Goal: Task Accomplishment & Management: Manage account settings

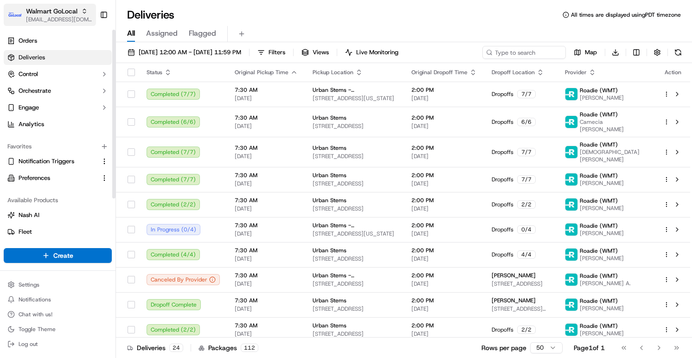
click at [60, 16] on span "[EMAIL_ADDRESS][DOMAIN_NAME]" at bounding box center [59, 19] width 66 height 7
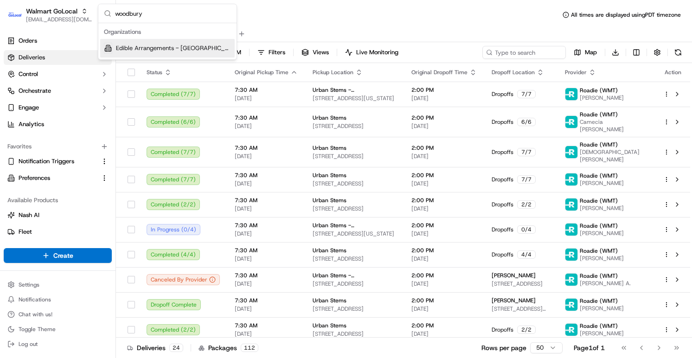
type input "woodbury"
click at [136, 48] on span "Edible Arrangements - [GEOGRAPHIC_DATA], [GEOGRAPHIC_DATA]" at bounding box center [173, 48] width 115 height 8
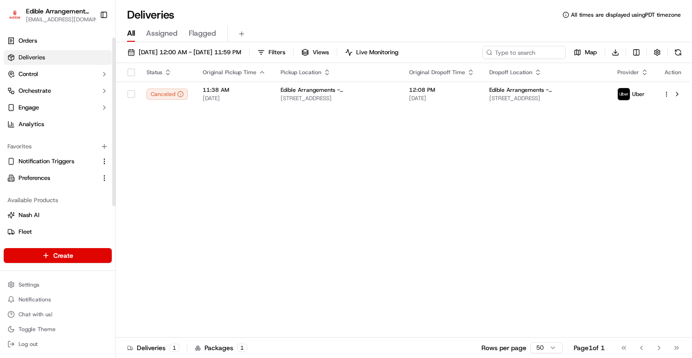
scroll to position [52, 0]
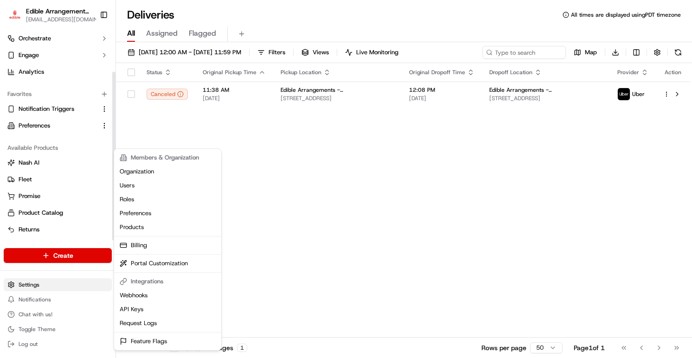
click at [35, 283] on html "Edible Arrangements - Woodbury, MN aleena@usenash.com Toggle Sidebar Orders Del…" at bounding box center [346, 179] width 692 height 358
click at [134, 188] on link "Users" at bounding box center [167, 186] width 103 height 14
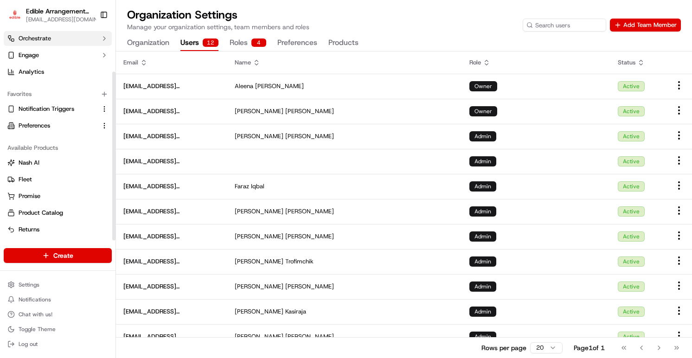
click at [77, 40] on button "Orchestrate" at bounding box center [58, 38] width 108 height 15
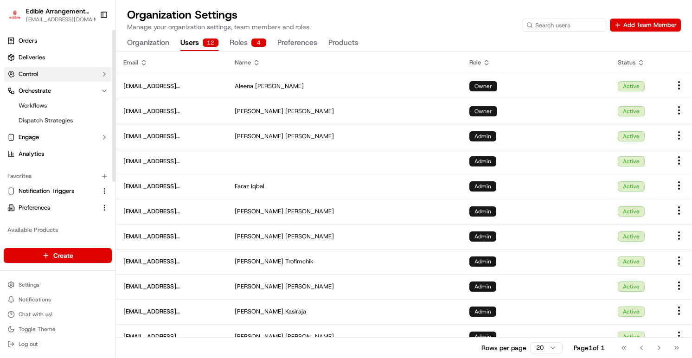
click at [70, 69] on button "Control" at bounding box center [58, 74] width 108 height 15
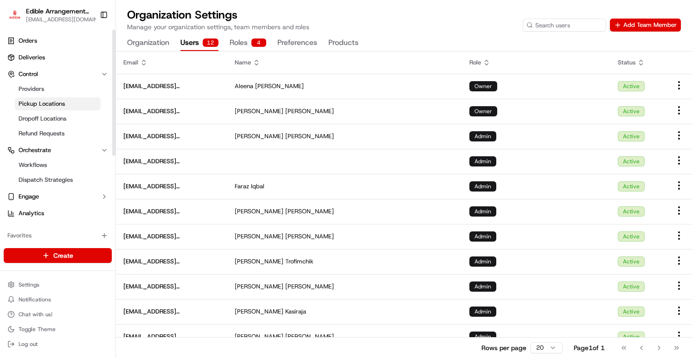
click at [57, 107] on span "Pickup Locations" at bounding box center [42, 104] width 46 height 8
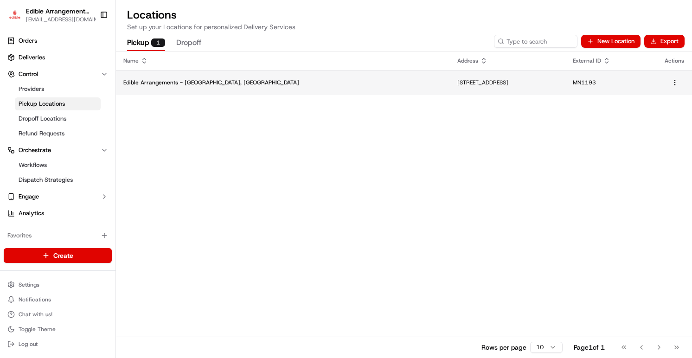
click at [450, 87] on td "8300 Tamarack Village Suite 108, Woodbury, MN 55125, USA" at bounding box center [507, 82] width 115 height 25
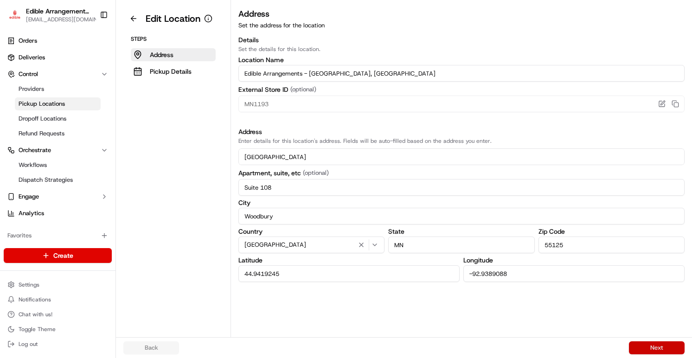
click at [633, 343] on button "Next" at bounding box center [657, 347] width 56 height 13
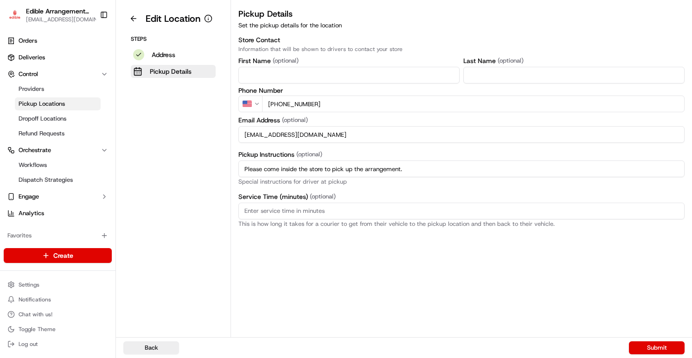
click at [268, 136] on input "MN1314@edible.store" at bounding box center [461, 134] width 446 height 17
paste input "193"
type input "MN1193@edible.store"
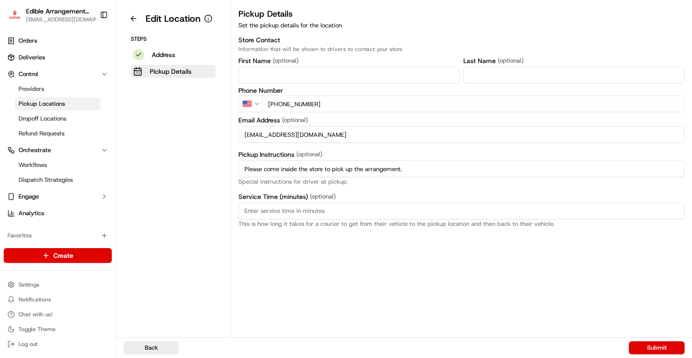
click at [497, 284] on div "Pickup Details Set the pickup details for the location Store Contact Informatio…" at bounding box center [461, 172] width 461 height 330
click at [638, 344] on button "Submit" at bounding box center [657, 347] width 56 height 13
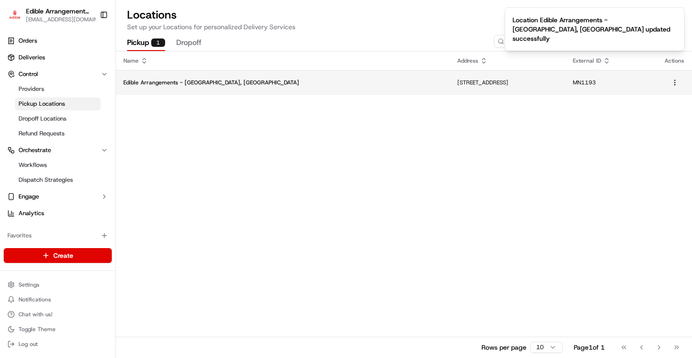
click at [450, 91] on td "8300 Tamarack Village, Suite 108, Woodbury, MN 55125, US" at bounding box center [507, 82] width 115 height 25
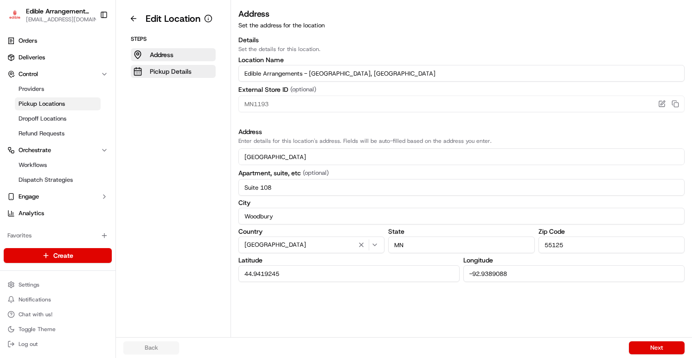
click at [187, 73] on p "Pickup Details" at bounding box center [171, 71] width 42 height 9
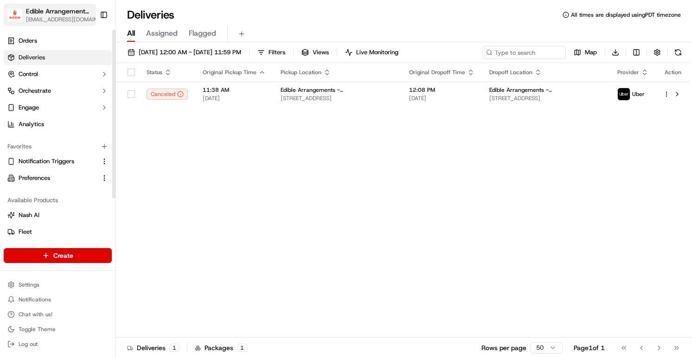
click at [75, 18] on span "[EMAIL_ADDRESS][DOMAIN_NAME]" at bounding box center [64, 19] width 76 height 7
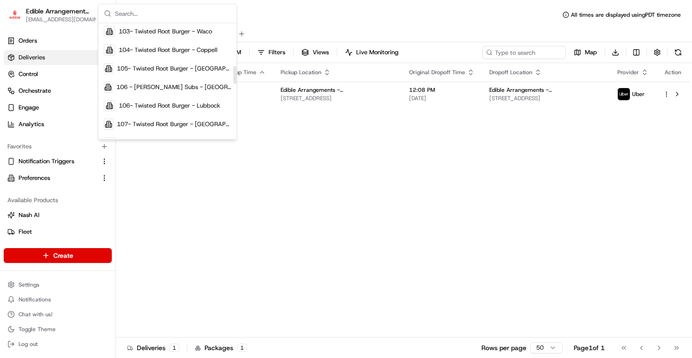
scroll to position [644, 0]
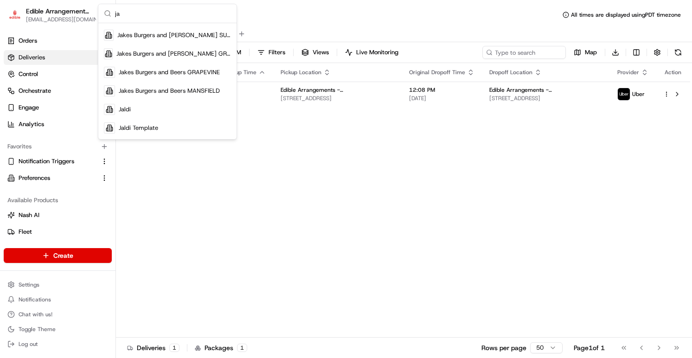
type input "j"
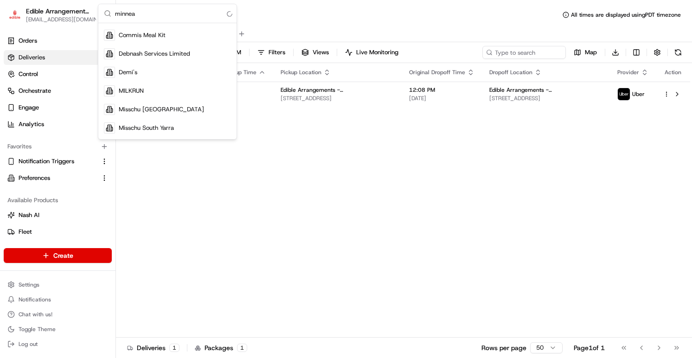
scroll to position [0, 0]
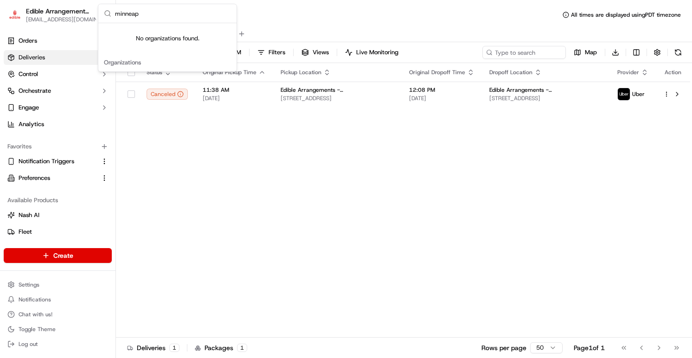
click at [158, 7] on input "minneap" at bounding box center [173, 13] width 116 height 19
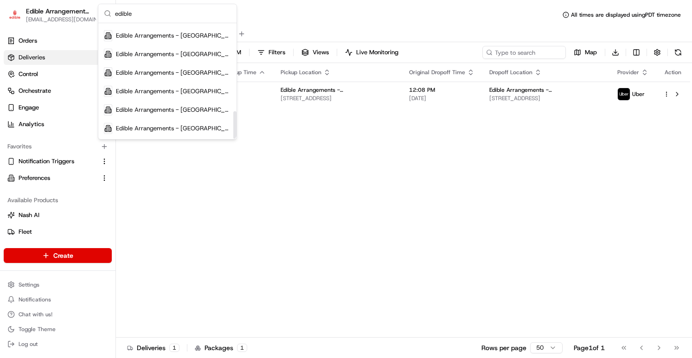
scroll to position [365, 0]
type input "edible"
click at [177, 124] on span "Edible Arrangements Corporate" at bounding box center [163, 128] width 88 height 8
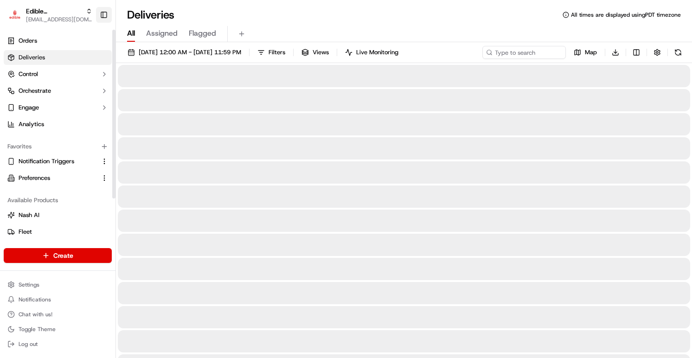
click at [102, 11] on button "Toggle Sidebar" at bounding box center [104, 15] width 16 height 16
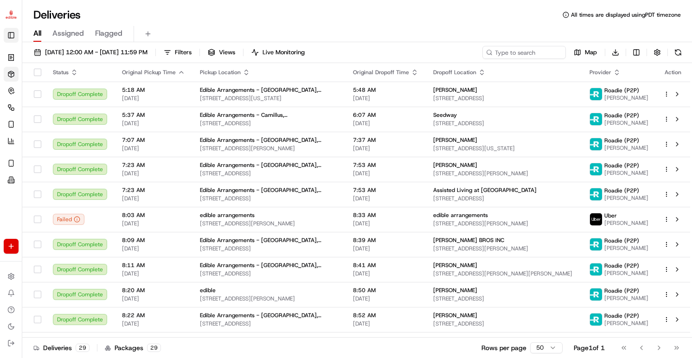
click at [11, 30] on button "Toggle Sidebar" at bounding box center [11, 35] width 15 height 15
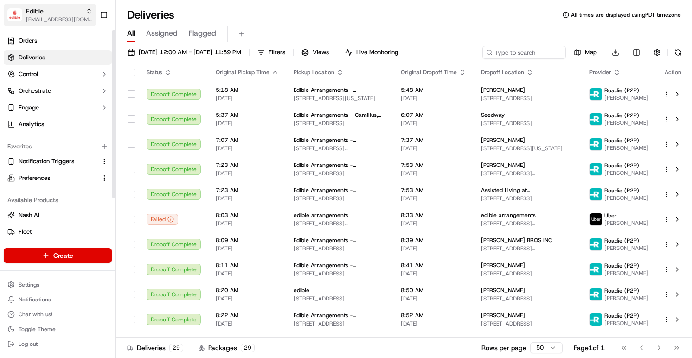
click at [28, 9] on span "Edible Arrangements Corporate" at bounding box center [54, 10] width 56 height 9
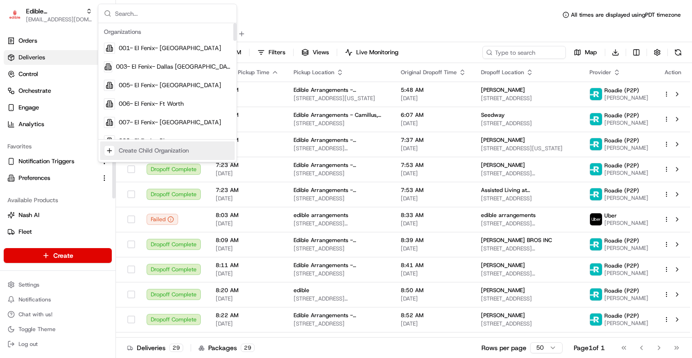
click at [131, 151] on div "Create Child Organization" at bounding box center [154, 151] width 70 height 8
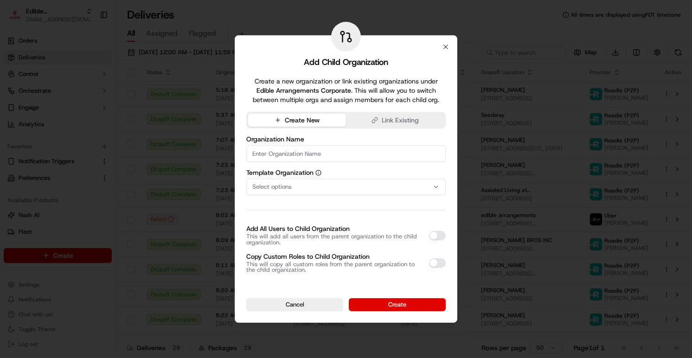
click at [260, 159] on input at bounding box center [345, 153] width 199 height 17
click at [351, 149] on input "Edible Arrangements -" at bounding box center [345, 153] width 199 height 17
paste input "Minneapolis, MN"
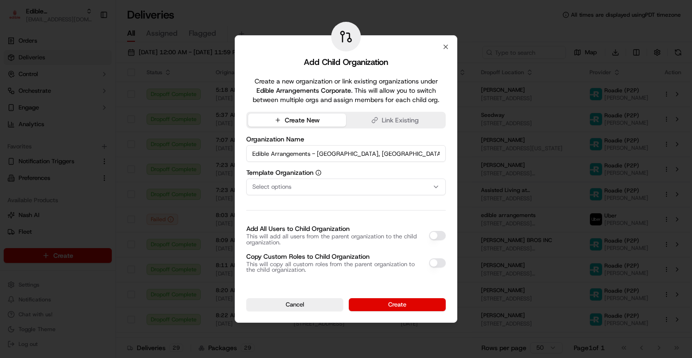
type input "Edible Arrangements - [GEOGRAPHIC_DATA], [GEOGRAPHIC_DATA]"
click at [414, 204] on div "Organization Name Edible Arrangements - Minneapolis, MN Template Organization S…" at bounding box center [345, 204] width 199 height 137
click at [414, 187] on div "Select options" at bounding box center [346, 187] width 195 height 8
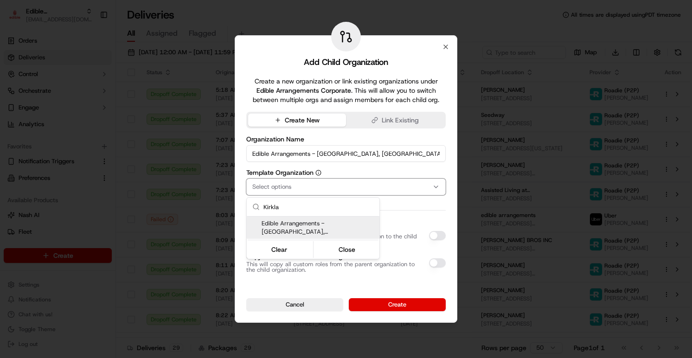
type input "Kirkla"
click at [319, 218] on div "Edible Arrangements - Kirkland, WA" at bounding box center [313, 228] width 133 height 22
click at [426, 212] on div at bounding box center [346, 179] width 692 height 358
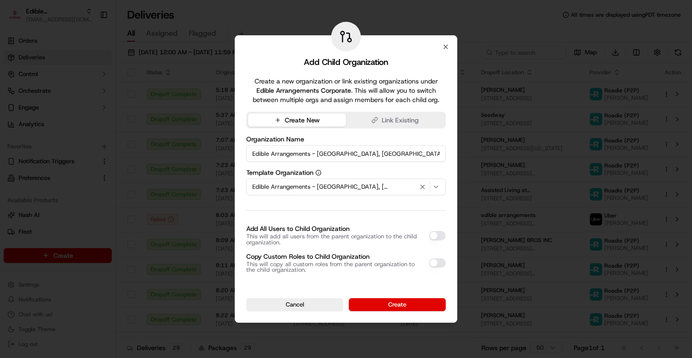
click at [438, 234] on button "Add All Users to Child Organization" at bounding box center [437, 235] width 17 height 9
click at [384, 305] on button "Create" at bounding box center [397, 304] width 97 height 13
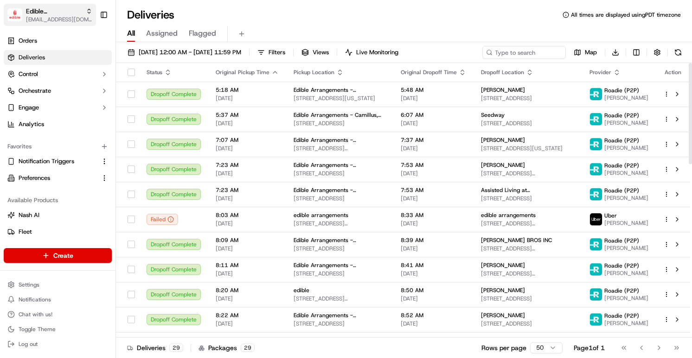
click at [62, 16] on span "[EMAIL_ADDRESS][DOMAIN_NAME]" at bounding box center [59, 19] width 66 height 7
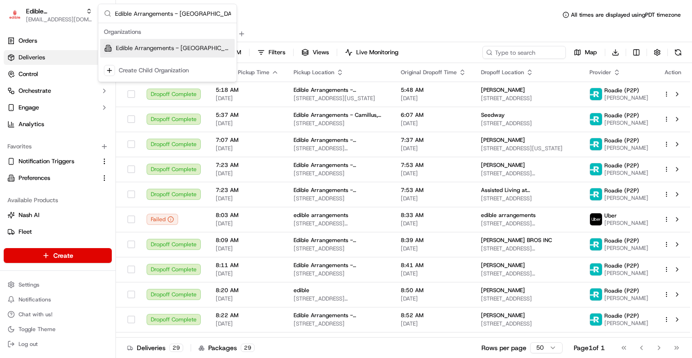
type input "Edible Arrangements - Minneapolis, MN"
click at [138, 50] on span "Edible Arrangements - Minneapolis, MN" at bounding box center [173, 48] width 115 height 8
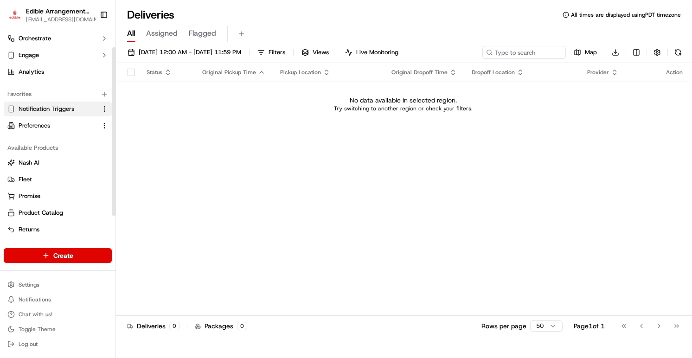
scroll to position [0, 0]
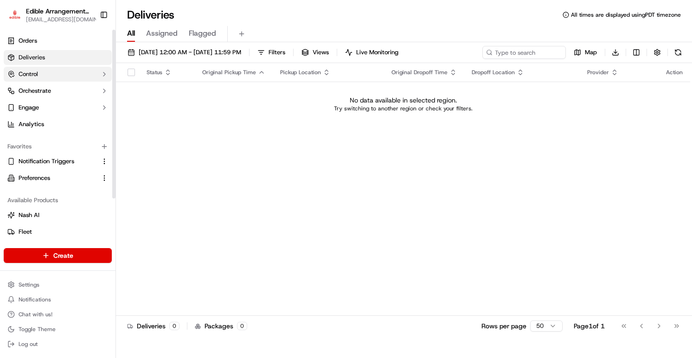
click at [97, 77] on button "Control" at bounding box center [58, 74] width 108 height 15
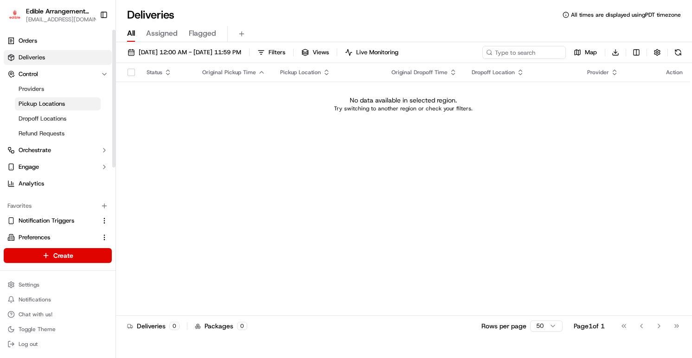
click at [69, 104] on link "Pickup Locations" at bounding box center [58, 103] width 86 height 13
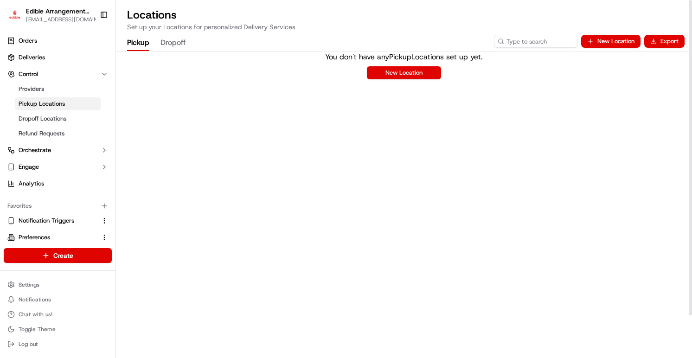
click at [441, 76] on div "You don't have any Pickup Locations set up yet. New Location" at bounding box center [404, 65] width 178 height 28
click at [417, 78] on button "New Location" at bounding box center [404, 72] width 74 height 13
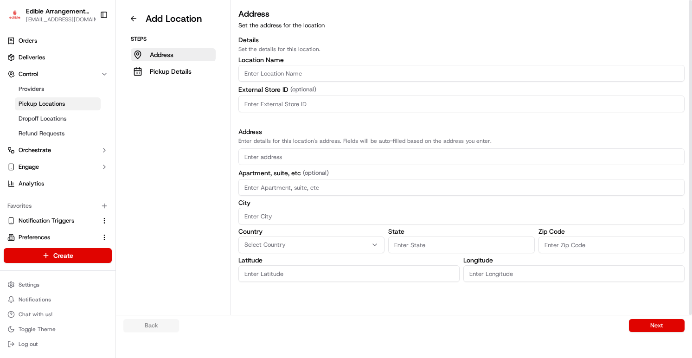
click at [404, 79] on input "Location name" at bounding box center [461, 73] width 446 height 17
paste input "Edible Arrangements - Minneapolis, MN"
type input "Edible Arrangements - Minneapolis, MN"
click at [333, 102] on input at bounding box center [461, 104] width 446 height 17
paste input "MN1314"
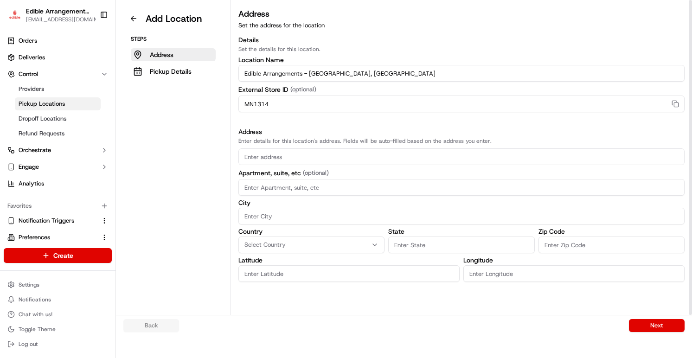
type input "MN1314"
click at [302, 159] on input "text" at bounding box center [461, 156] width 446 height 17
paste input "108 South 8th St, Minneapolis, MN 55402"
type input "108 South 8th St, Minneapolis, MN 55402"
type input "0"
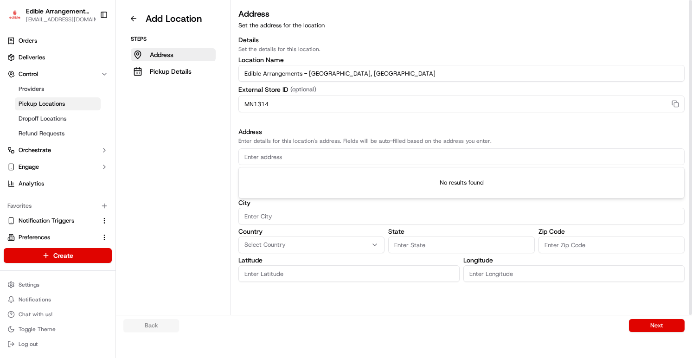
type input "0"
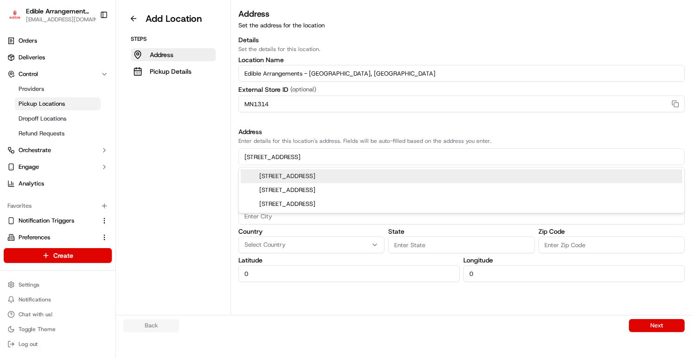
click at [322, 176] on div "108 S 8th St, Minneapolis, MN 55402" at bounding box center [461, 176] width 441 height 14
type input "108 South 8th Street"
type input "Minneapolis"
type input "MN"
type input "55402"
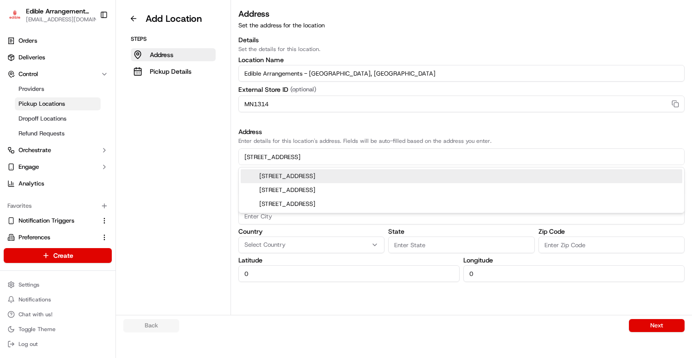
type input "44.97536640000001"
type input "-93.2712406"
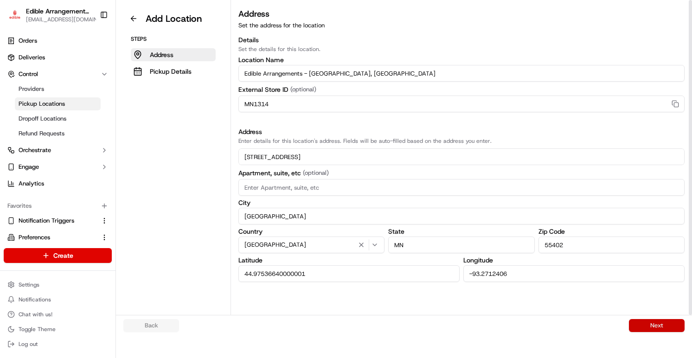
type input "108 South 8th Street"
click at [640, 327] on button "Next" at bounding box center [657, 325] width 56 height 13
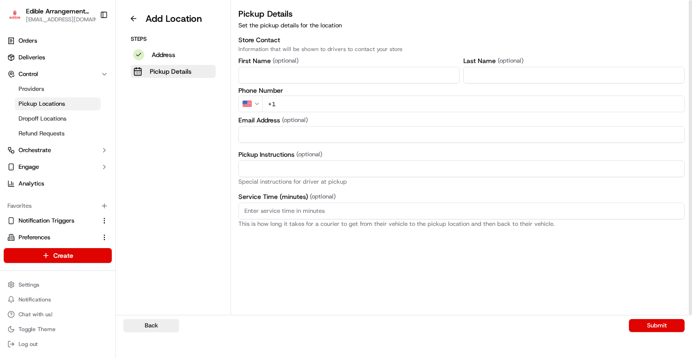
click at [358, 117] on label "Email Address (optional)" at bounding box center [461, 120] width 446 height 8
click at [362, 108] on input "+1" at bounding box center [473, 104] width 422 height 17
paste input "612 436 1152"
type input "+1 612 436 1152"
click at [370, 70] on input "First Name" at bounding box center [348, 75] width 221 height 17
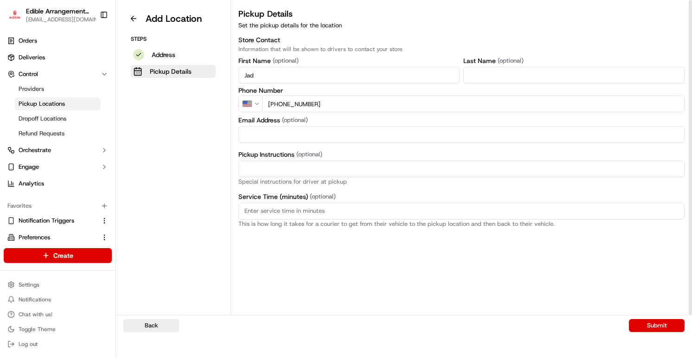
type input "Jad"
click at [481, 80] on input "Last Name" at bounding box center [573, 75] width 221 height 17
type input "Hark"
click at [370, 138] on input "Email Address" at bounding box center [461, 134] width 446 height 17
paste input "MN1314@edible.store"
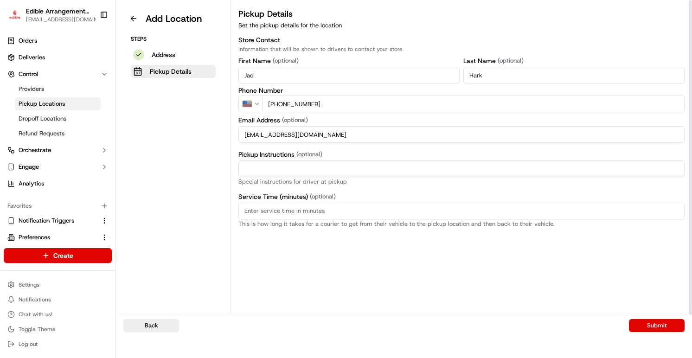
type input "MN1314@edible.store"
click at [305, 249] on div "Pickup Details Set the pickup details for the location Store Contact Informatio…" at bounding box center [461, 172] width 461 height 330
click at [335, 169] on input "Pickup Instructions (optional)" at bounding box center [461, 168] width 446 height 17
type input "P"
paste input "Please come inside the store to pick up the arrangement."
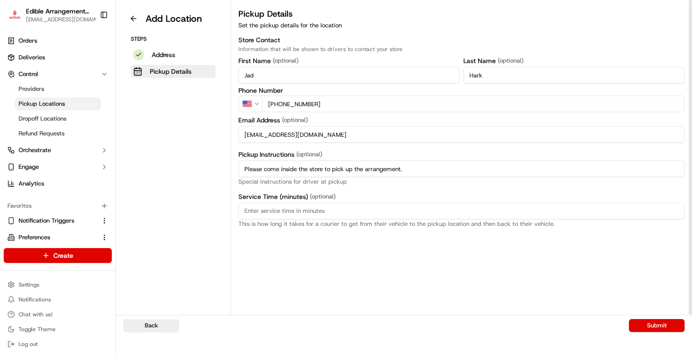
type input "Please come inside the store to pick up the arrangement."
click at [350, 130] on input "MN1314@edible.store" at bounding box center [461, 134] width 446 height 17
click at [529, 288] on div "Pickup Details Set the pickup details for the location Store Contact Informatio…" at bounding box center [461, 172] width 461 height 330
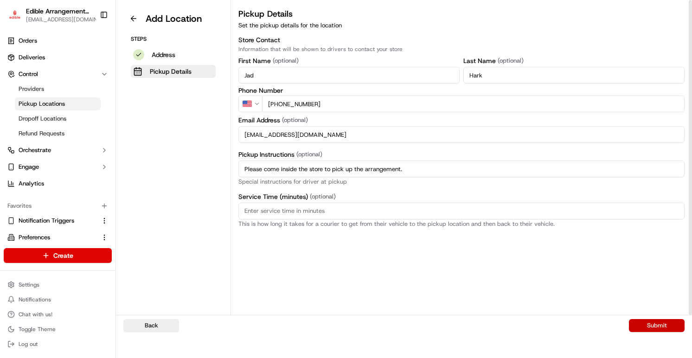
click at [642, 326] on button "Submit" at bounding box center [657, 325] width 56 height 13
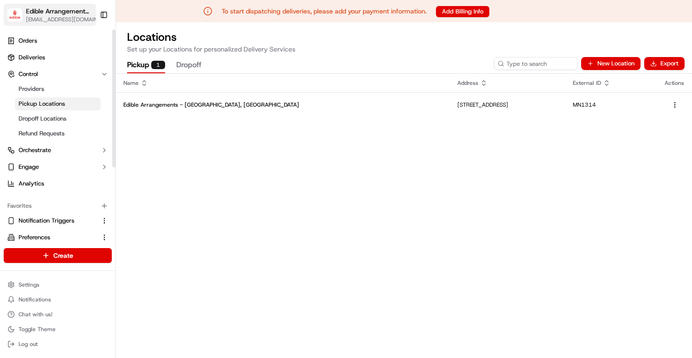
click at [52, 10] on span "Edible Arrangements - Minneapolis, MN" at bounding box center [58, 10] width 65 height 9
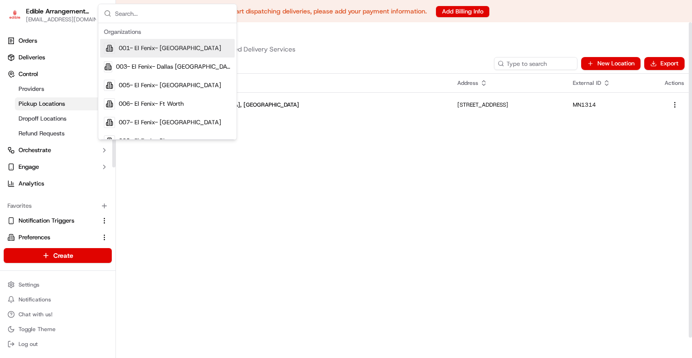
click at [157, 216] on div "Name Address External ID Actions Edible Arrangements - Minneapolis, MN 108 S 8t…" at bounding box center [404, 227] width 576 height 306
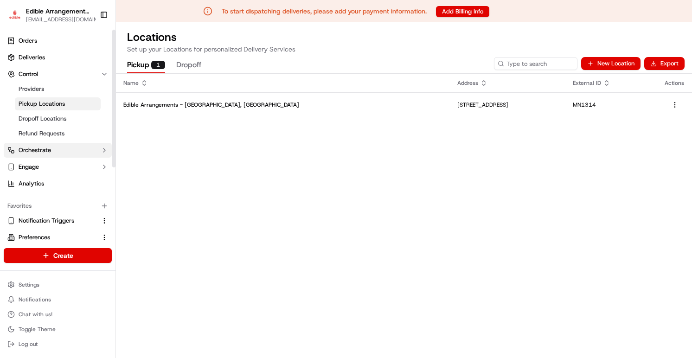
click at [64, 157] on button "Orchestrate" at bounding box center [58, 150] width 108 height 15
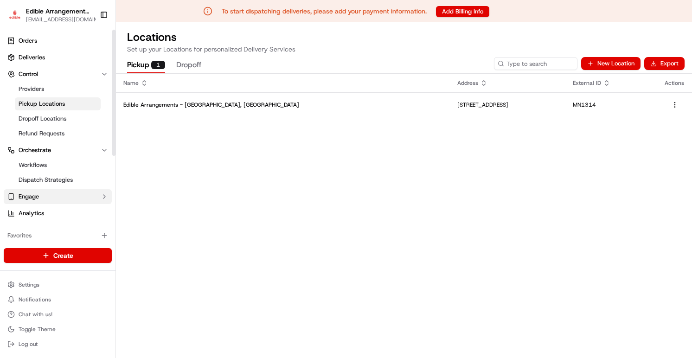
click at [53, 198] on button "Engage" at bounding box center [58, 196] width 108 height 15
click at [53, 38] on link "Orders" at bounding box center [58, 40] width 108 height 15
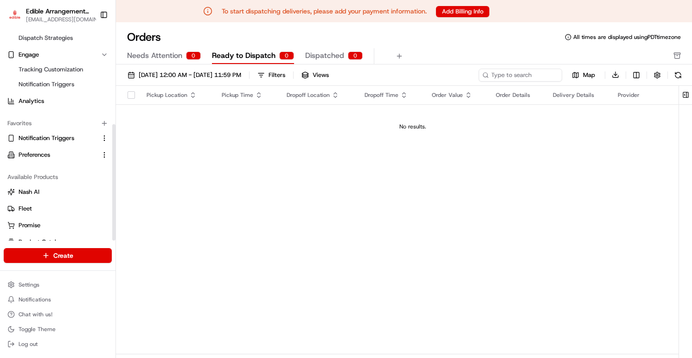
scroll to position [171, 0]
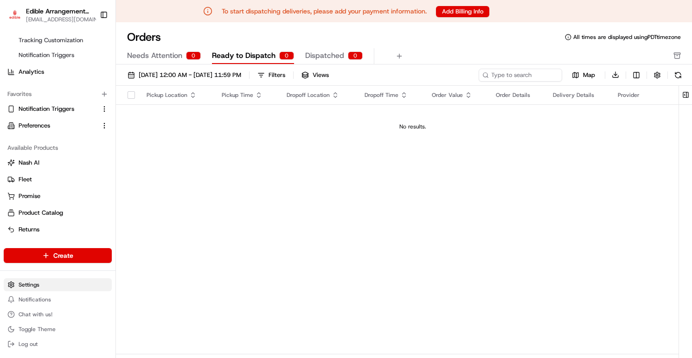
click at [43, 282] on html "To start dispatching deliveries, please add your payment information. Add Billi…" at bounding box center [346, 179] width 692 height 358
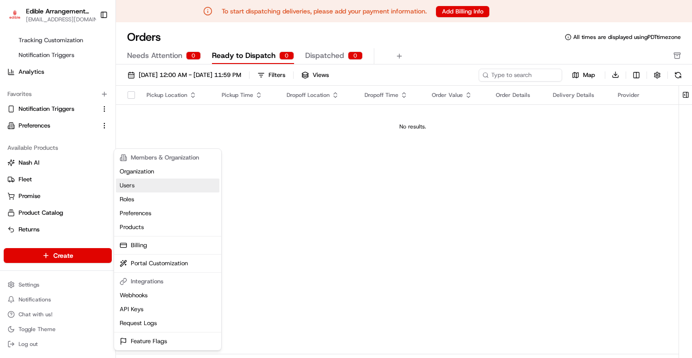
click at [137, 179] on link "Users" at bounding box center [167, 186] width 103 height 14
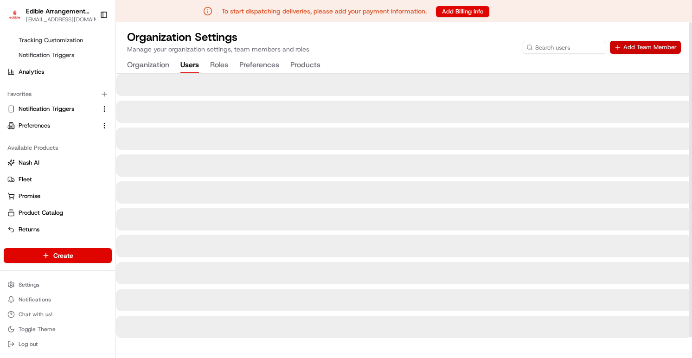
click at [657, 45] on button "Add Team Member" at bounding box center [645, 47] width 71 height 13
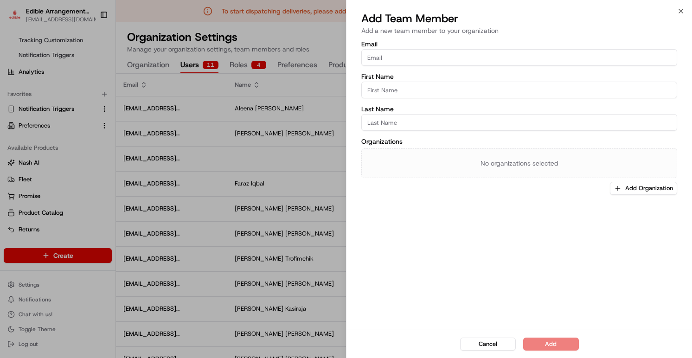
click at [642, 46] on label "Email" at bounding box center [519, 44] width 316 height 6
click at [642, 49] on input "Email" at bounding box center [519, 57] width 316 height 17
paste input "MN1314@edible.store"
type input "MN1314@edible.store"
click at [531, 80] on div "First Name" at bounding box center [519, 85] width 316 height 25
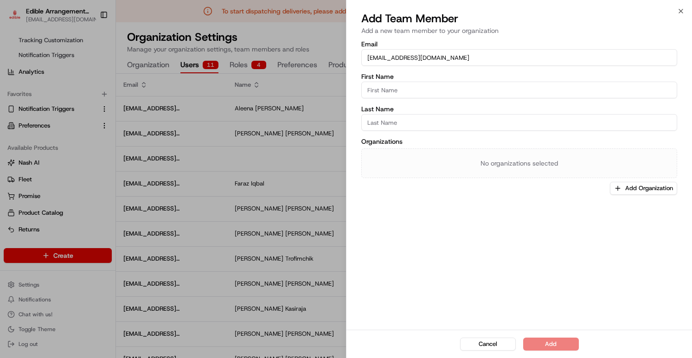
click at [525, 83] on input "First Name" at bounding box center [519, 90] width 316 height 17
type input "Jad"
click at [533, 121] on input "Last Name" at bounding box center [519, 122] width 316 height 17
type input "J"
type input "Hark"
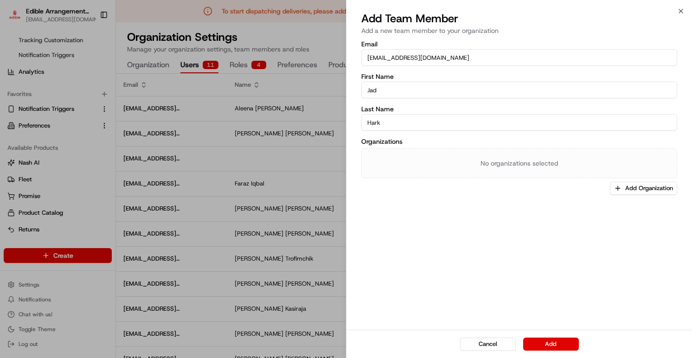
click at [517, 213] on div "Email MN1314@edible.store First Name Jad Last Name Hark Organizations No organi…" at bounding box center [518, 184] width 345 height 291
click at [623, 191] on button "Add Organization" at bounding box center [643, 188] width 67 height 13
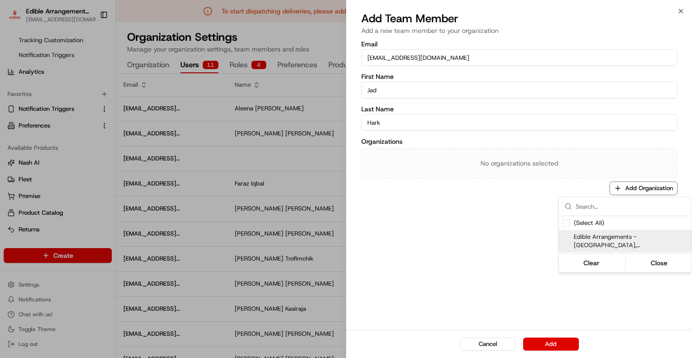
click at [596, 232] on div "Edible Arrangements - Minneapolis, MN" at bounding box center [625, 241] width 133 height 22
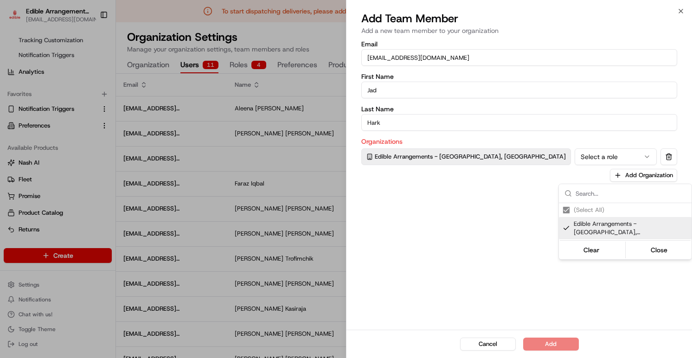
click at [569, 165] on div at bounding box center [346, 179] width 692 height 358
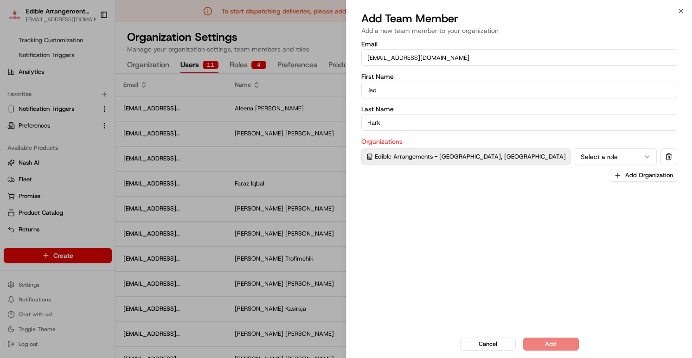
click at [574, 159] on button "Select a role" at bounding box center [615, 156] width 82 height 17
click at [563, 340] on button "Add" at bounding box center [551, 344] width 56 height 13
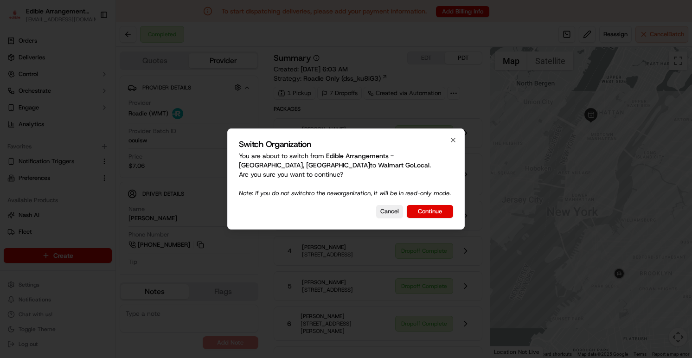
click at [236, 121] on div at bounding box center [346, 179] width 692 height 358
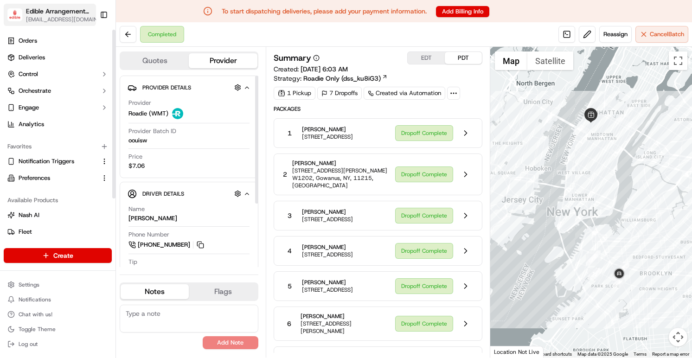
click at [67, 14] on span "Edible Arrangements - Minneapolis, MN" at bounding box center [58, 10] width 65 height 9
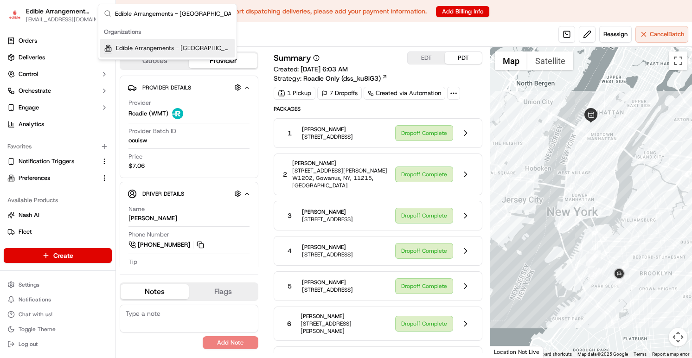
type input "Edible Arrangements - Roseville, MN"
click at [154, 46] on span "Edible Arrangements - Roseville, MN" at bounding box center [173, 48] width 115 height 8
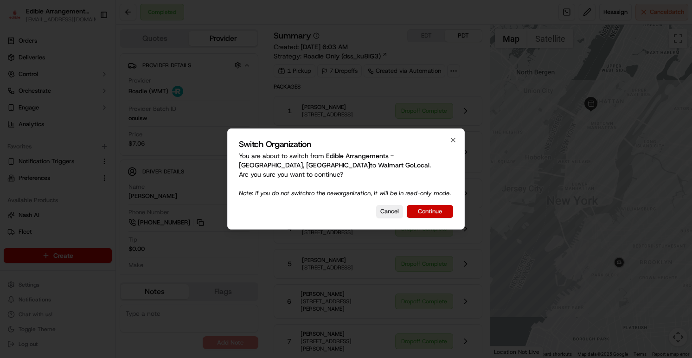
click at [447, 216] on button "Continue" at bounding box center [430, 211] width 46 height 13
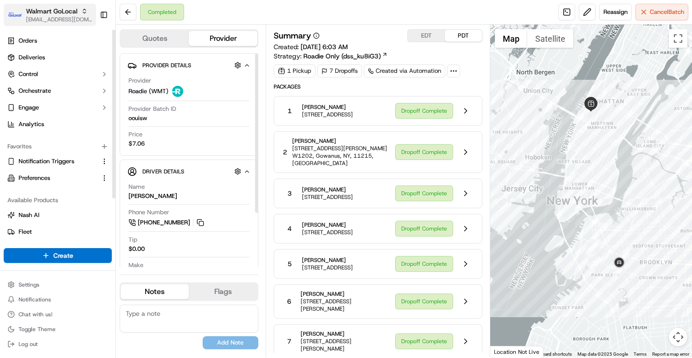
click at [61, 19] on span "[EMAIL_ADDRESS][DOMAIN_NAME]" at bounding box center [59, 19] width 66 height 7
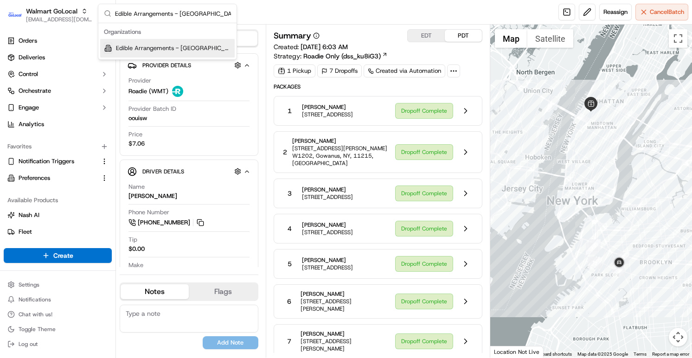
type input "Edible Arrangements - Roseville, MN"
click at [159, 45] on span "Edible Arrangements - Roseville, MN" at bounding box center [173, 48] width 115 height 8
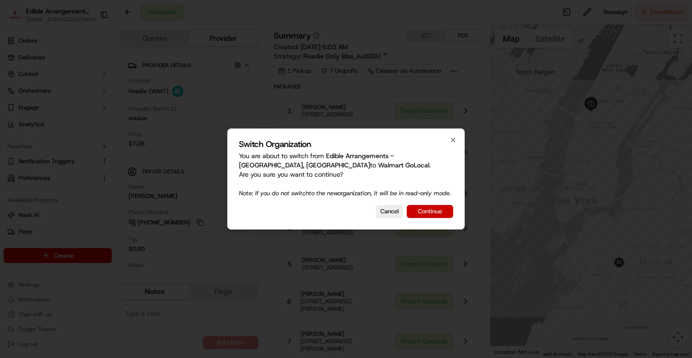
click at [438, 214] on button "Continue" at bounding box center [430, 211] width 46 height 13
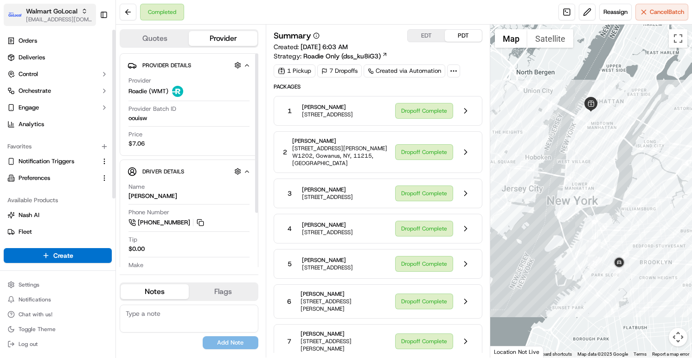
click at [51, 12] on span "Walmart GoLocal" at bounding box center [51, 10] width 51 height 9
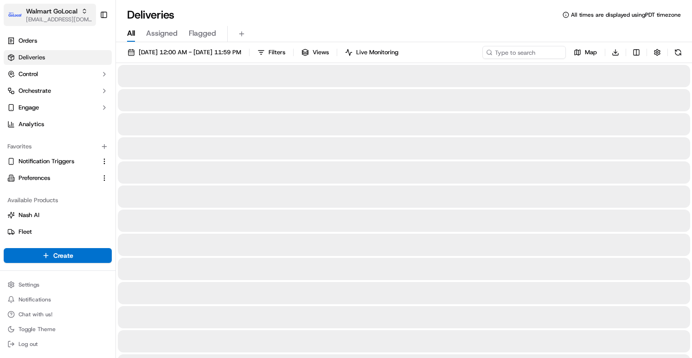
click at [59, 12] on span "Walmart GoLocal" at bounding box center [51, 10] width 51 height 9
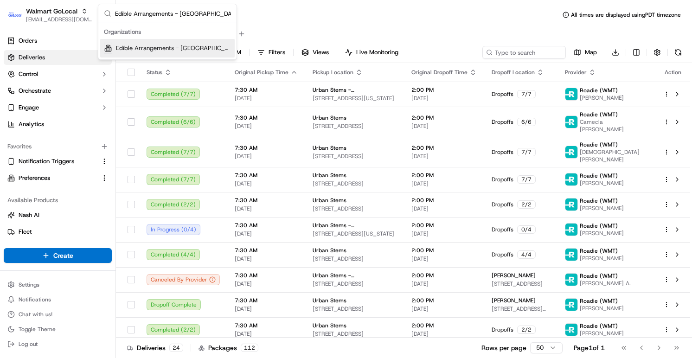
type input "Edible Arrangements - [GEOGRAPHIC_DATA], [GEOGRAPHIC_DATA]"
click at [128, 50] on span "Edible Arrangements - [GEOGRAPHIC_DATA], [GEOGRAPHIC_DATA]" at bounding box center [173, 48] width 115 height 8
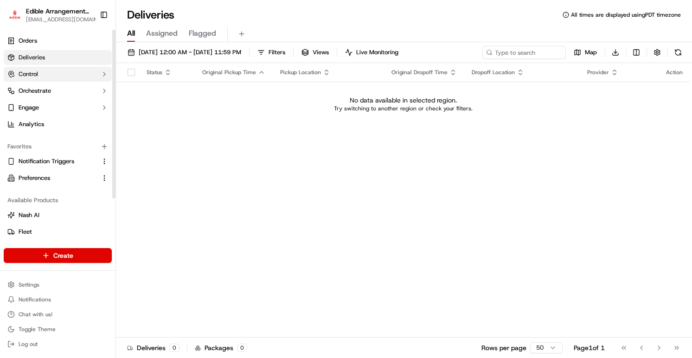
click at [101, 74] on icon "button" at bounding box center [104, 73] width 7 height 7
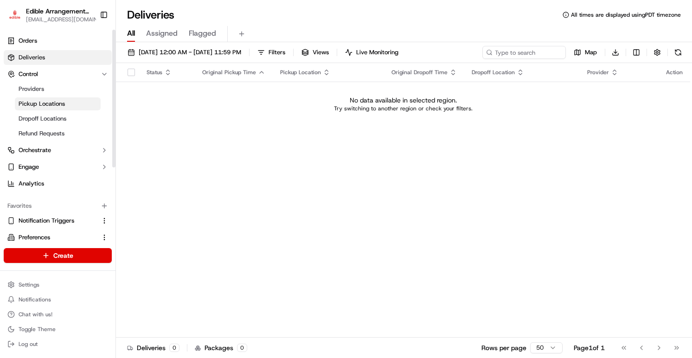
click at [79, 99] on link "Pickup Locations" at bounding box center [58, 103] width 86 height 13
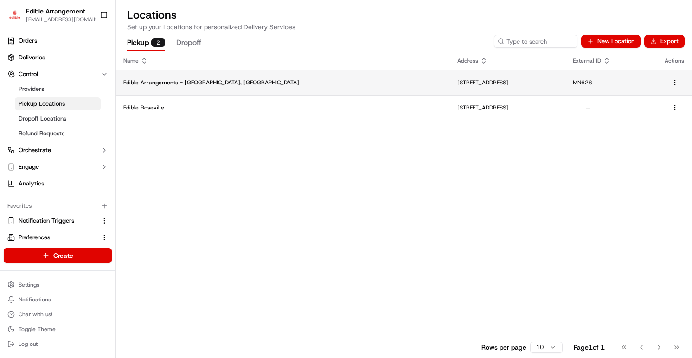
click at [457, 83] on p "1747 Lexington Ave N, Roseville, MN 55113, USA" at bounding box center [507, 82] width 101 height 7
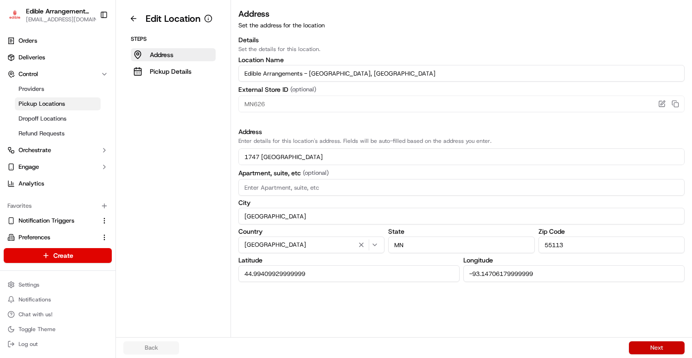
click at [657, 345] on button "Next" at bounding box center [657, 347] width 56 height 13
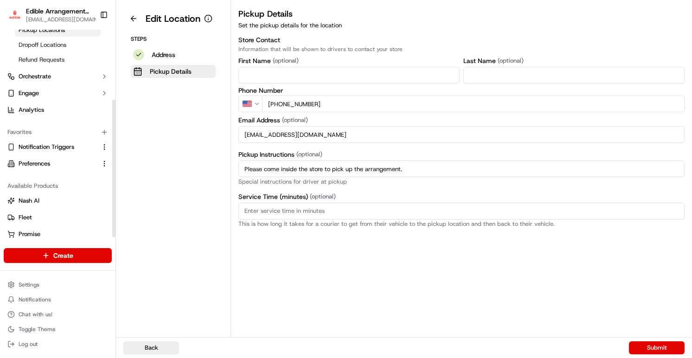
scroll to position [112, 0]
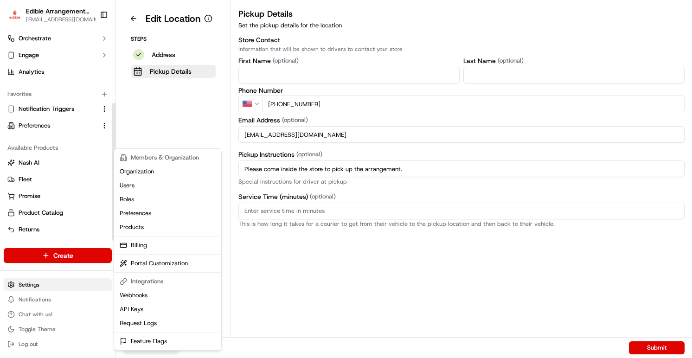
click at [50, 283] on html "Edible Arrangements - Roseville, MN aleena@usenash.com Toggle Sidebar Orders De…" at bounding box center [346, 179] width 692 height 358
click at [136, 181] on link "Users" at bounding box center [167, 186] width 103 height 14
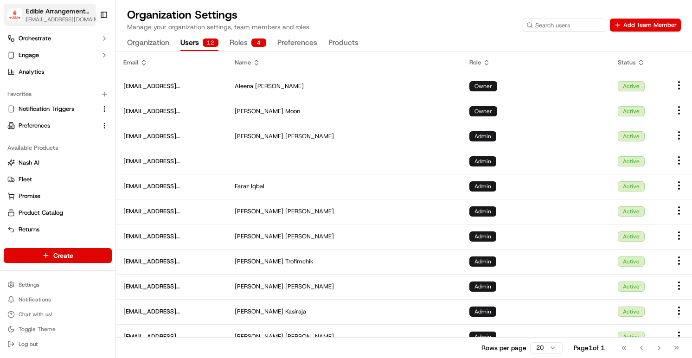
click at [73, 12] on span "Edible Arrangements - Roseville, MN" at bounding box center [58, 10] width 65 height 9
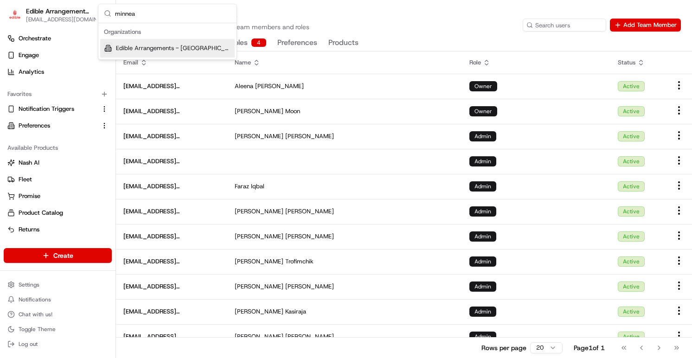
type input "minnea"
click at [152, 53] on div "Edible Arrangements - [GEOGRAPHIC_DATA], [GEOGRAPHIC_DATA]" at bounding box center [167, 48] width 134 height 19
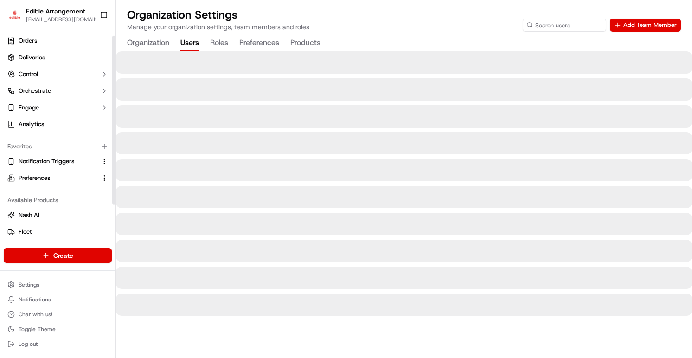
scroll to position [52, 0]
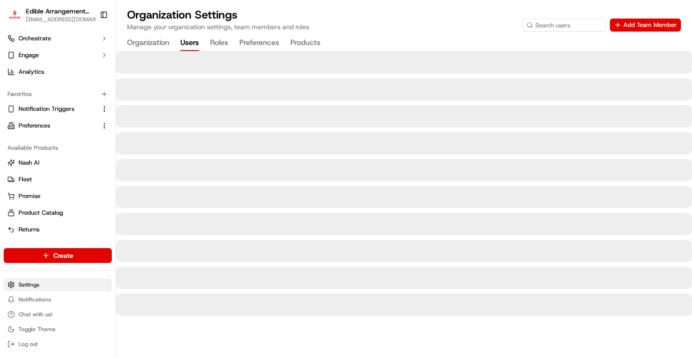
click at [44, 282] on html "Edible Arrangements - Minneapolis, MN aleena@usenash.com Toggle Sidebar Orders …" at bounding box center [346, 179] width 692 height 358
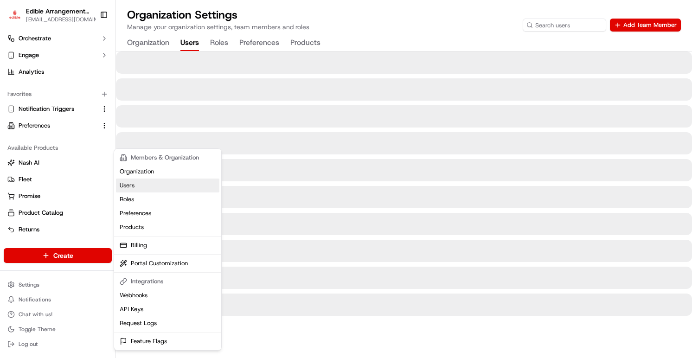
click at [140, 188] on link "Users" at bounding box center [167, 186] width 103 height 14
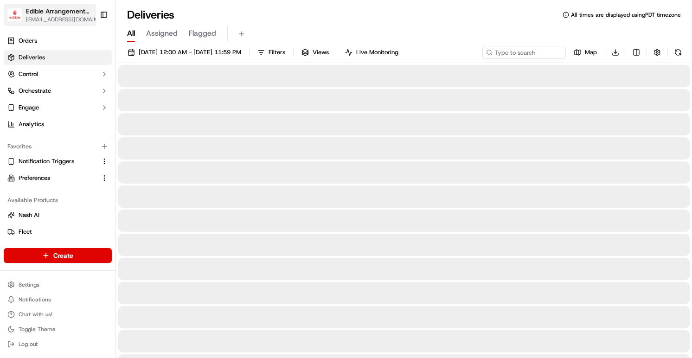
click at [56, 16] on span "[EMAIL_ADDRESS][DOMAIN_NAME]" at bounding box center [64, 19] width 76 height 7
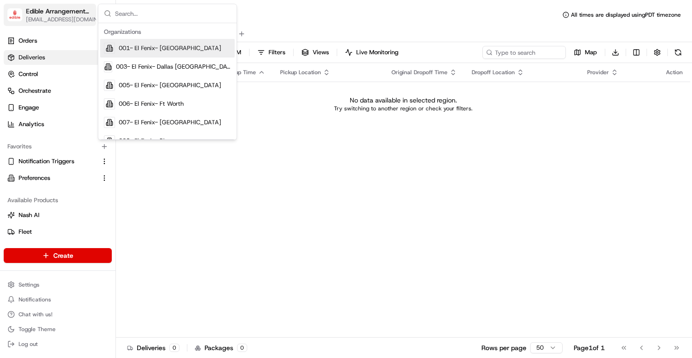
type input "i"
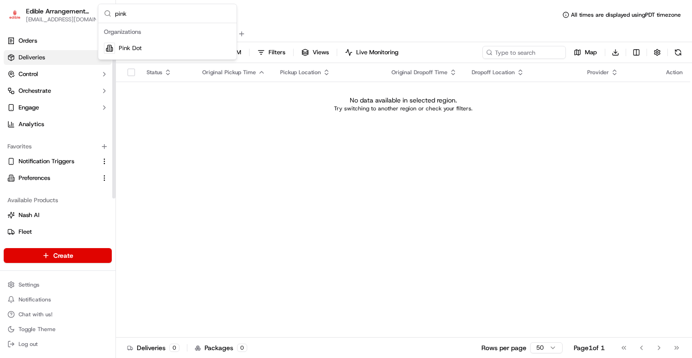
type input "pink"
click at [115, 45] on div "Pink Dot" at bounding box center [167, 48] width 134 height 19
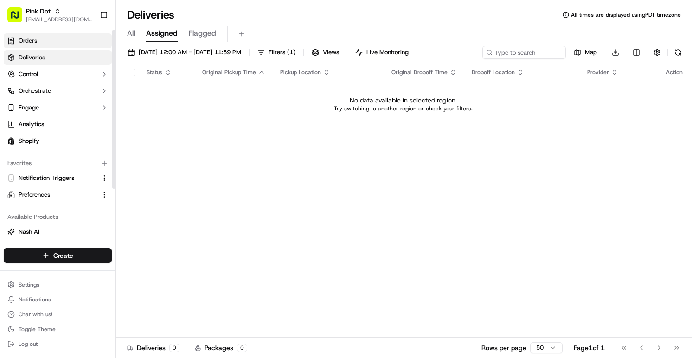
click at [70, 39] on link "Orders" at bounding box center [58, 40] width 108 height 15
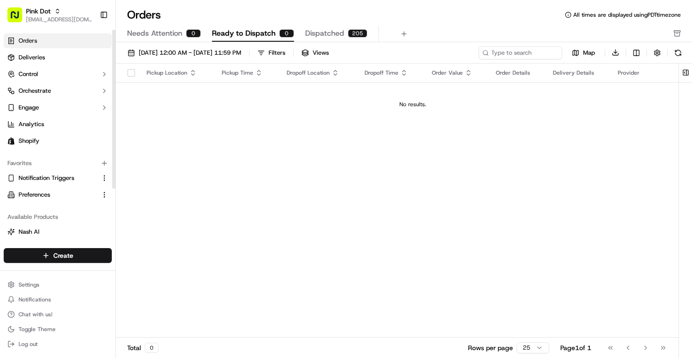
click at [308, 32] on span "Dispatched" at bounding box center [324, 33] width 39 height 11
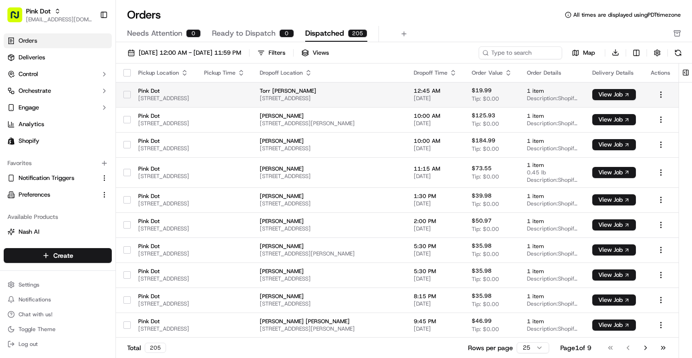
click at [189, 94] on span "Pink Dot" at bounding box center [163, 90] width 51 height 7
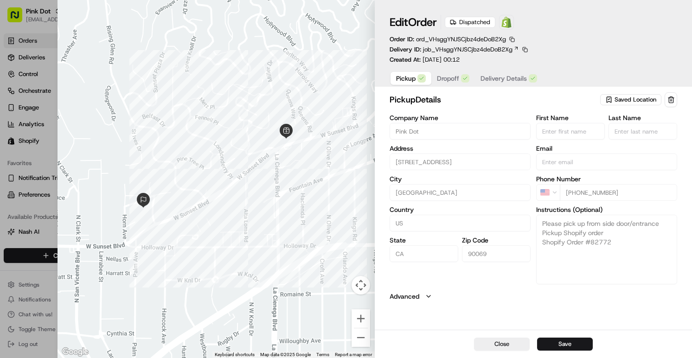
type input "+1"
click at [55, 31] on div at bounding box center [346, 179] width 692 height 358
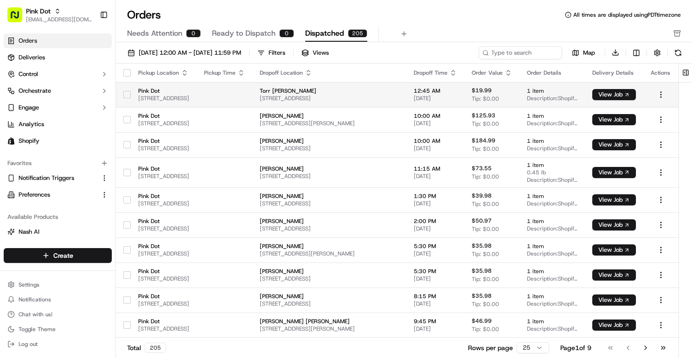
click at [399, 91] on span "Torr Pizzillo" at bounding box center [329, 90] width 139 height 7
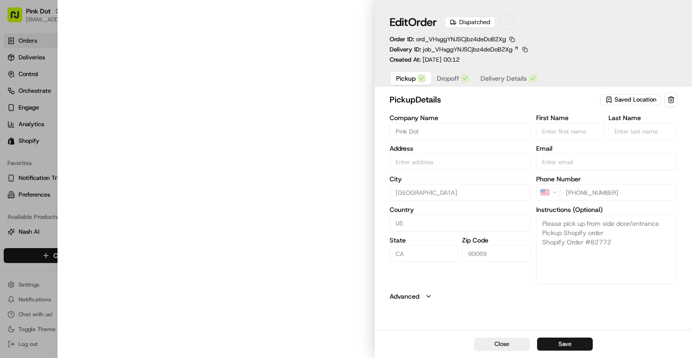
type input "8495 Sunset Blvd, West Hollywood, CA 90069, US"
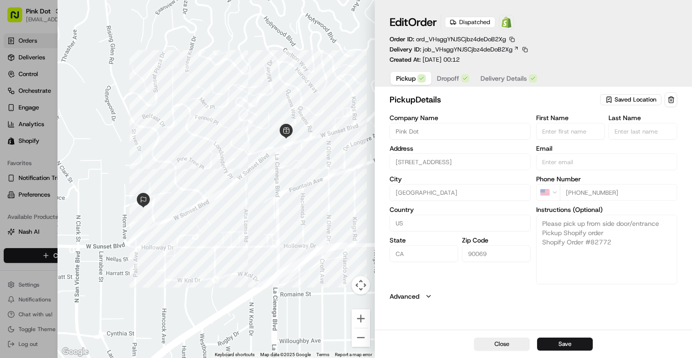
type input "+1"
click at [53, 112] on div at bounding box center [346, 179] width 692 height 358
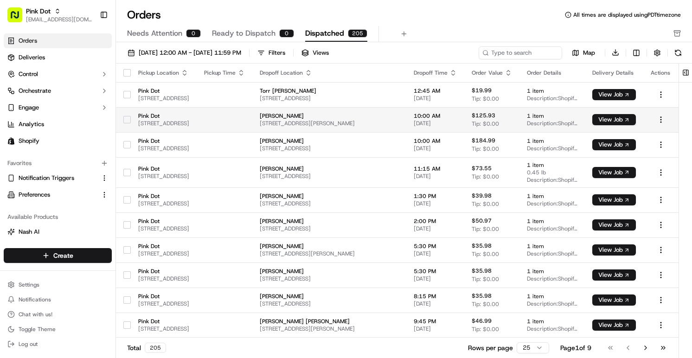
click at [252, 118] on td at bounding box center [225, 119] width 56 height 25
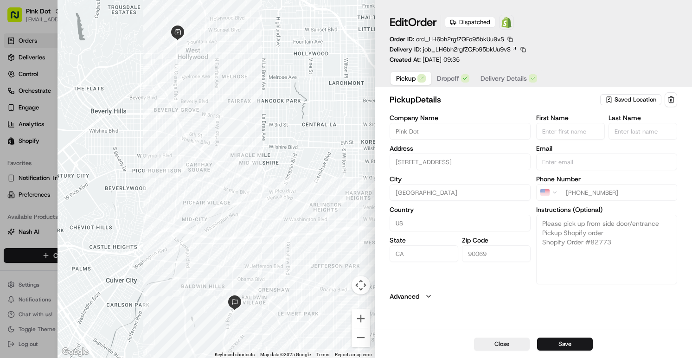
type input "+1"
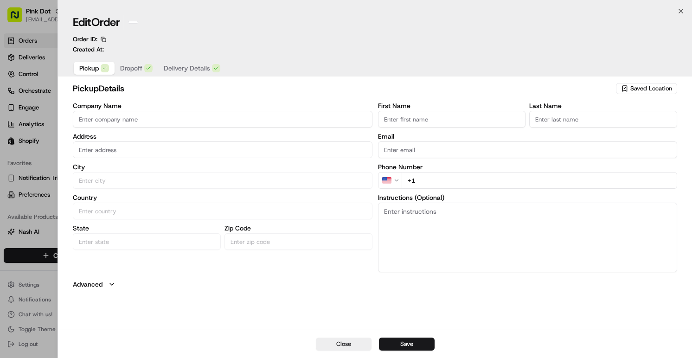
click at [37, 52] on div at bounding box center [346, 179] width 692 height 358
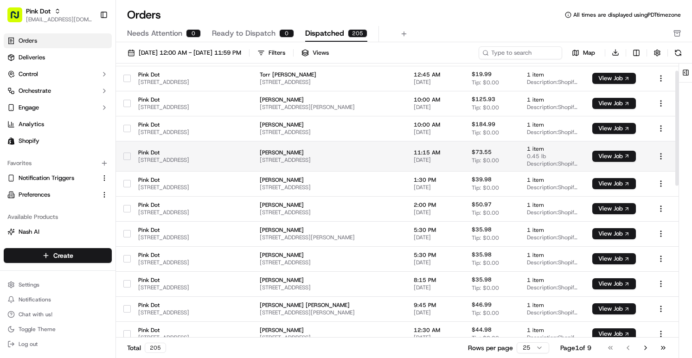
scroll to position [17, 0]
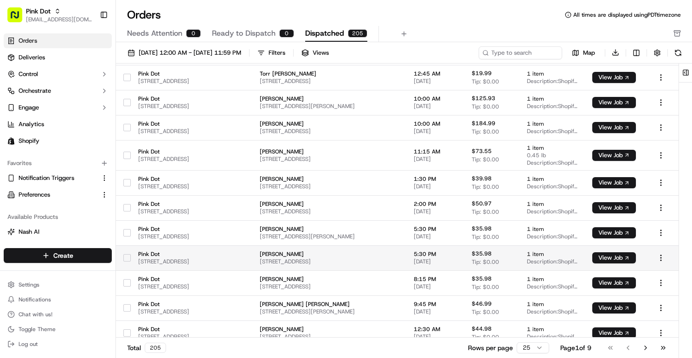
click at [189, 258] on span "8495 Sunset Blvd, West Hollywood, CA 90069, US" at bounding box center [163, 261] width 51 height 7
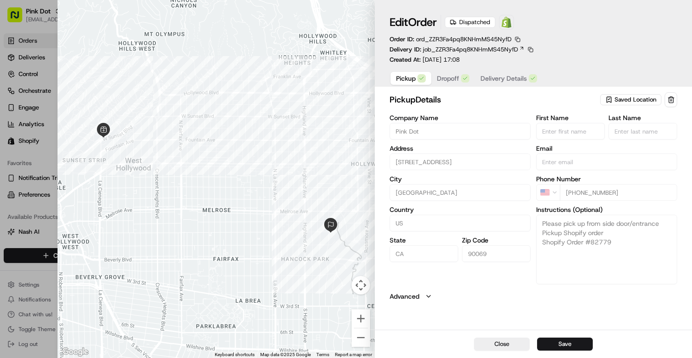
type input "+1"
click at [45, 29] on div at bounding box center [346, 179] width 692 height 358
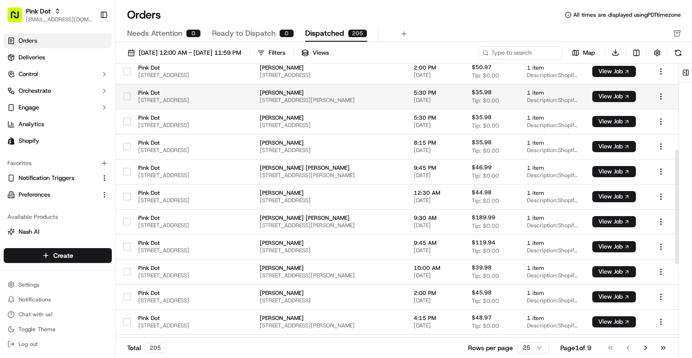
scroll to position [223, 0]
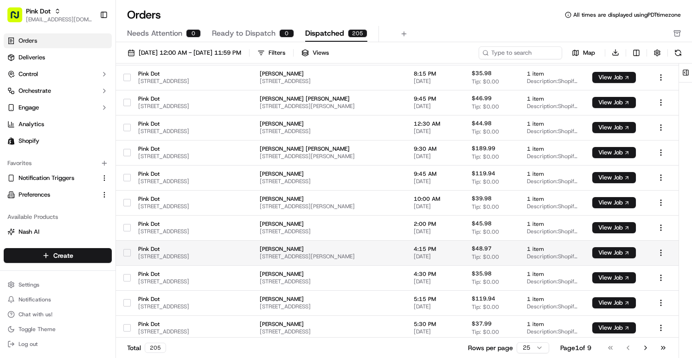
click at [189, 249] on span "Pink Dot" at bounding box center [163, 248] width 51 height 7
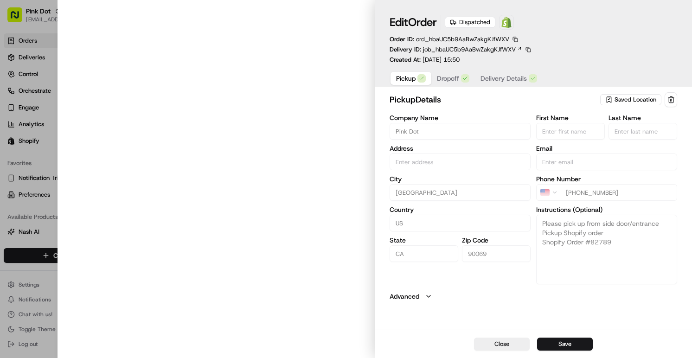
type input "[STREET_ADDRESS]"
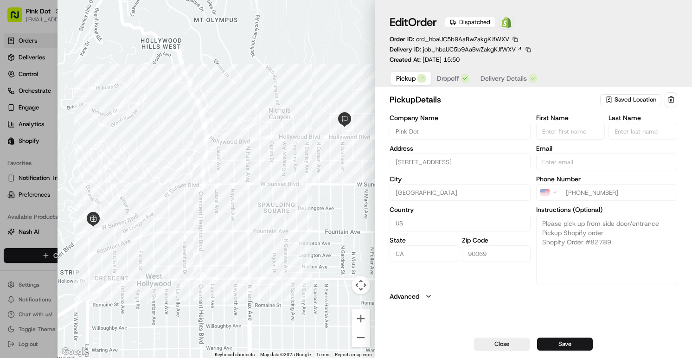
type input "+1"
click at [49, 47] on div at bounding box center [346, 179] width 692 height 358
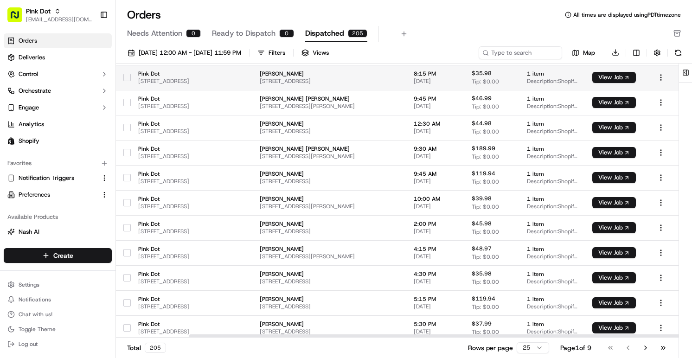
scroll to position [223, 83]
click at [659, 78] on html "Pink Dot aleena@usenash.com Toggle Sidebar Orders Deliveries Control Orchestrat…" at bounding box center [346, 179] width 692 height 358
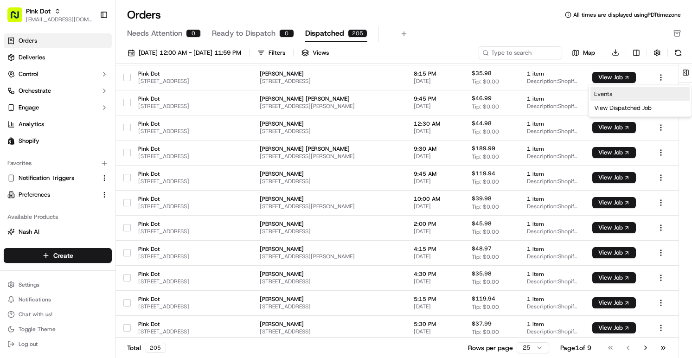
click at [632, 96] on link "Events" at bounding box center [639, 94] width 99 height 14
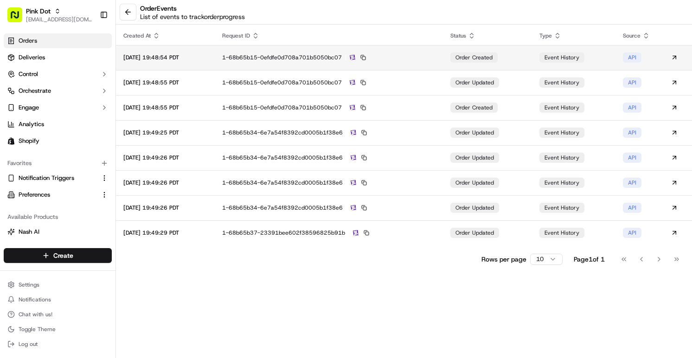
click at [396, 59] on div "1-68b65b15-0efdfe0d708a701b5050bc07" at bounding box center [328, 57] width 213 height 8
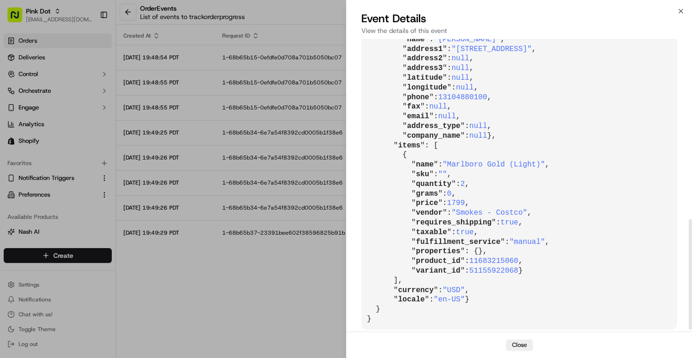
scroll to position [484, 0]
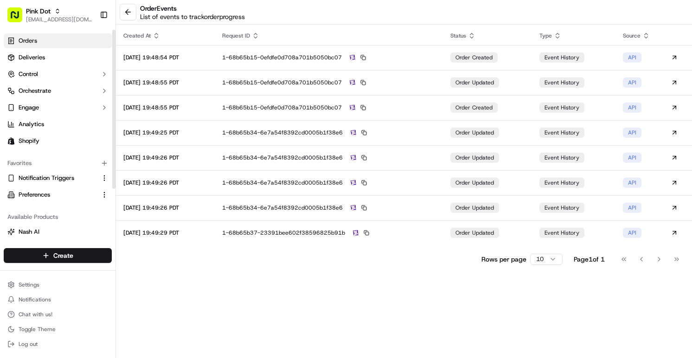
click at [31, 38] on span "Orders" at bounding box center [28, 41] width 19 height 8
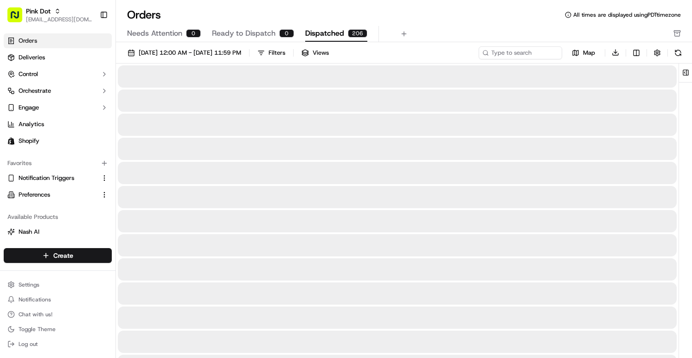
click at [310, 35] on span "Dispatched" at bounding box center [324, 33] width 39 height 11
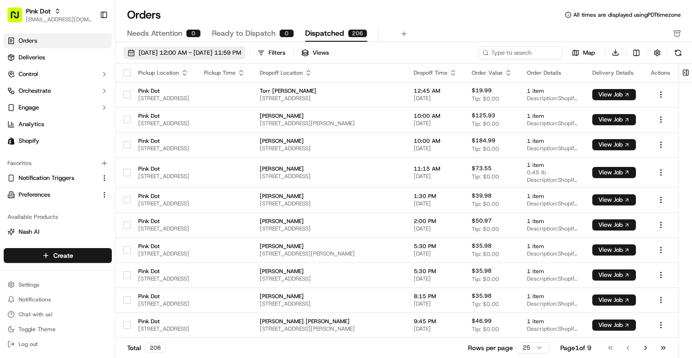
click at [195, 56] on span "[DATE] 12:00 AM - [DATE] 11:59 PM" at bounding box center [190, 53] width 102 height 8
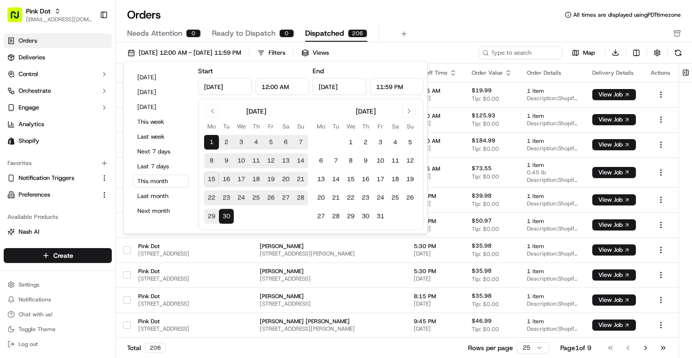
click at [223, 217] on button "30" at bounding box center [226, 216] width 15 height 15
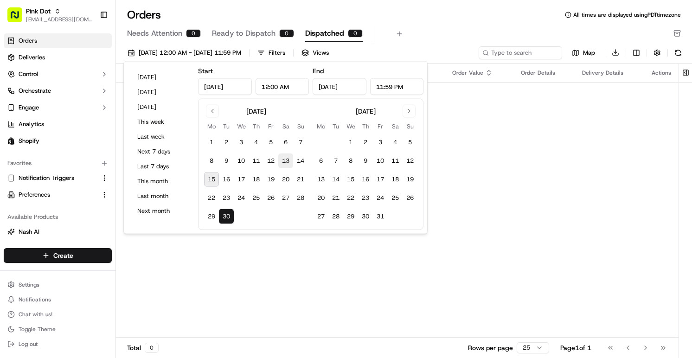
click at [284, 160] on button "13" at bounding box center [285, 160] width 15 height 15
type input "[DATE]"
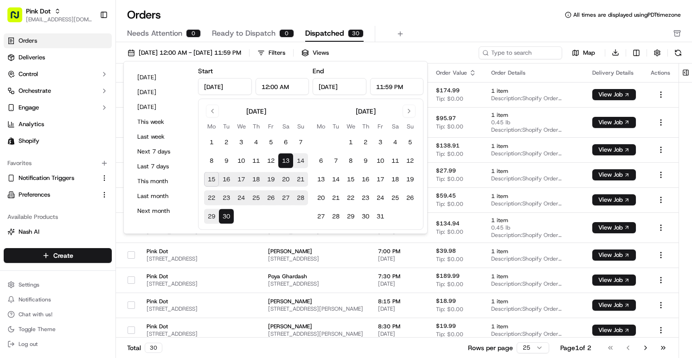
click at [438, 21] on div "Orders All times are displayed using PDT timezone" at bounding box center [404, 14] width 576 height 15
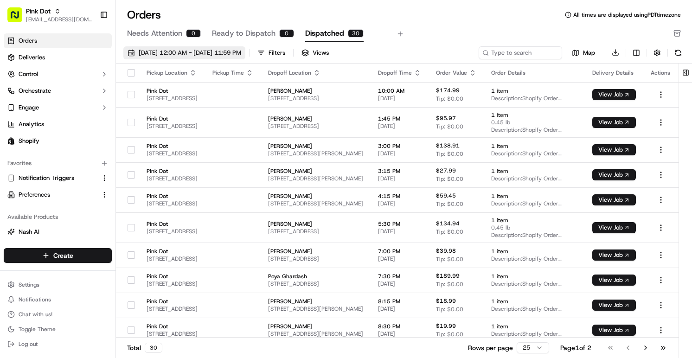
click at [212, 57] on button "[DATE] 12:00 AM - [DATE] 11:59 PM" at bounding box center [184, 52] width 122 height 13
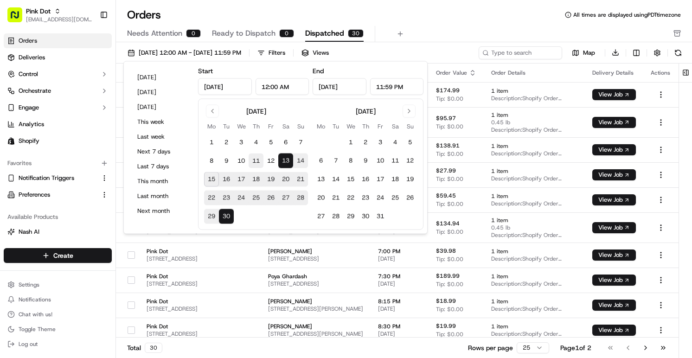
click at [255, 162] on button "11" at bounding box center [256, 160] width 15 height 15
type input "[DATE]"
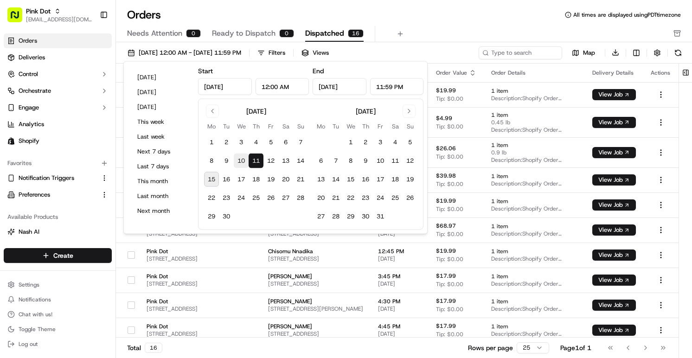
click at [242, 162] on button "10" at bounding box center [241, 160] width 15 height 15
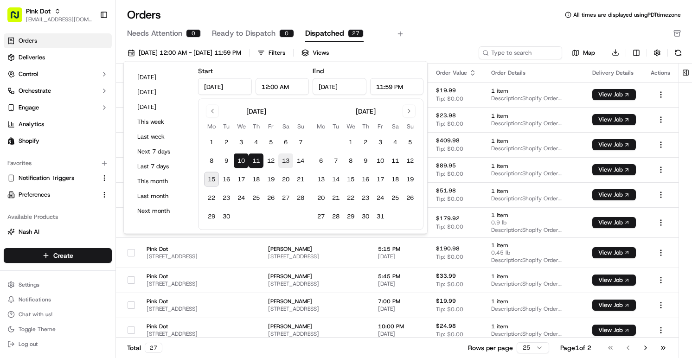
click at [280, 161] on button "13" at bounding box center [285, 160] width 15 height 15
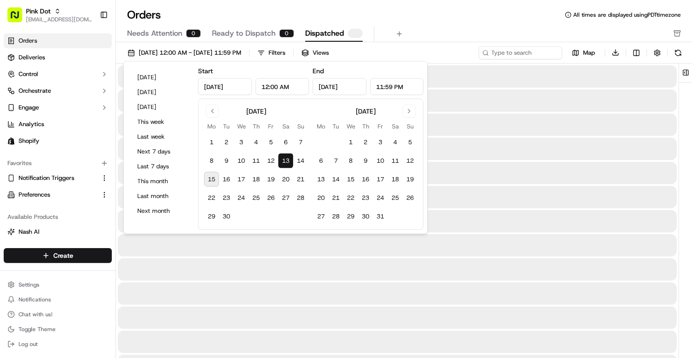
type input "[DATE]"
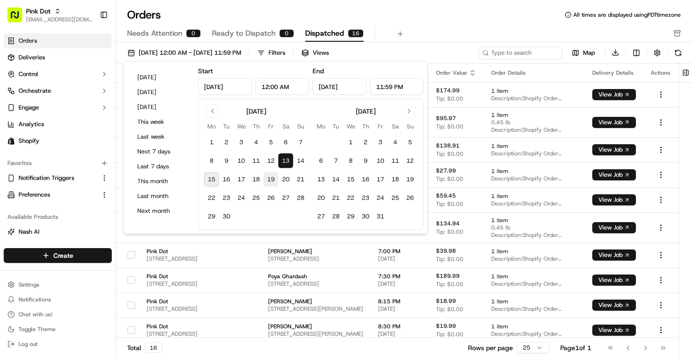
click at [276, 180] on button "19" at bounding box center [270, 179] width 15 height 15
type input "[DATE]"
click at [283, 180] on button "20" at bounding box center [285, 179] width 15 height 15
type input "[DATE]"
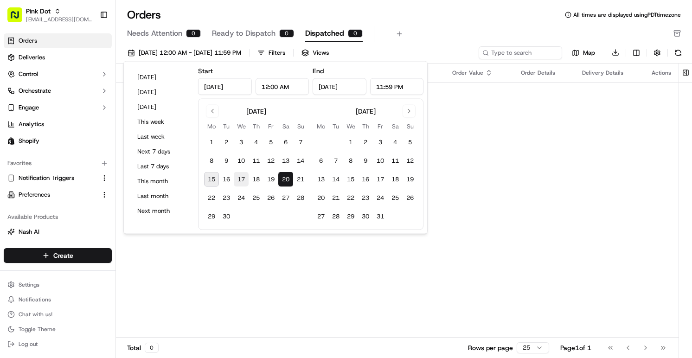
click at [242, 184] on button "17" at bounding box center [241, 179] width 15 height 15
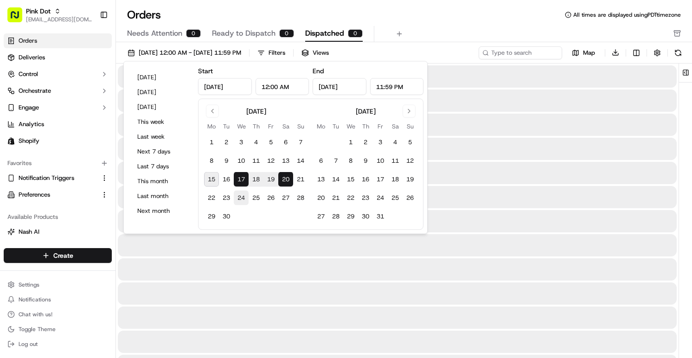
click at [241, 196] on button "24" at bounding box center [241, 198] width 15 height 15
type input "[DATE]"
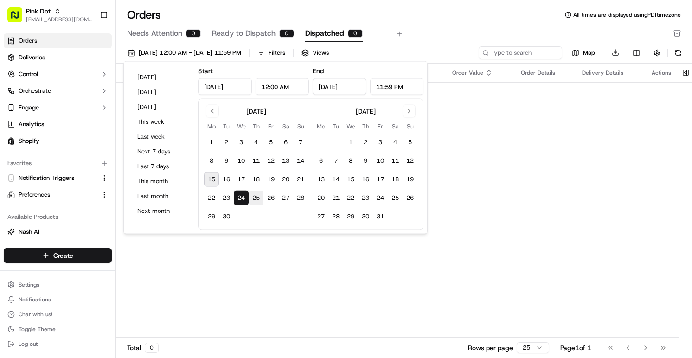
click at [261, 200] on button "25" at bounding box center [256, 198] width 15 height 15
type input "[DATE]"
click at [273, 200] on button "26" at bounding box center [270, 198] width 15 height 15
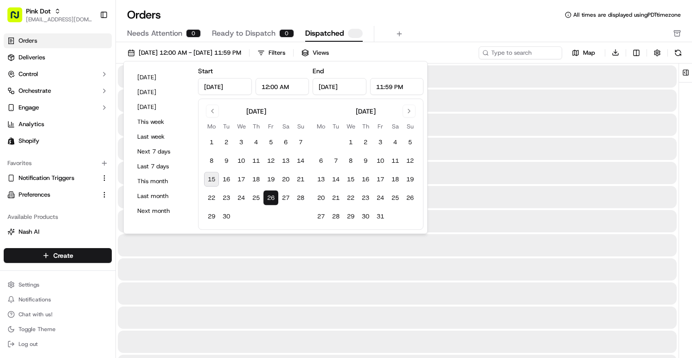
type input "[DATE]"
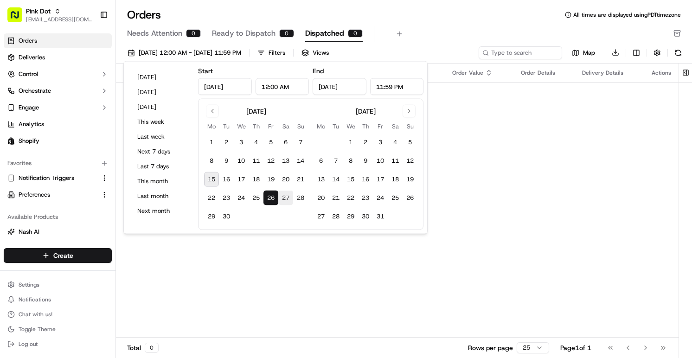
click at [290, 198] on button "27" at bounding box center [285, 198] width 15 height 15
type input "[DATE]"
click at [303, 198] on button "28" at bounding box center [300, 198] width 15 height 15
type input "[DATE]"
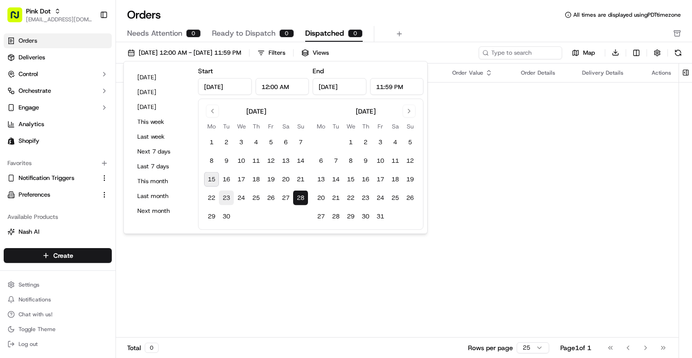
click at [231, 201] on button "23" at bounding box center [226, 198] width 15 height 15
click at [207, 200] on button "22" at bounding box center [211, 198] width 15 height 15
type input "[DATE]"
click at [208, 216] on button "29" at bounding box center [211, 216] width 15 height 15
type input "[DATE]"
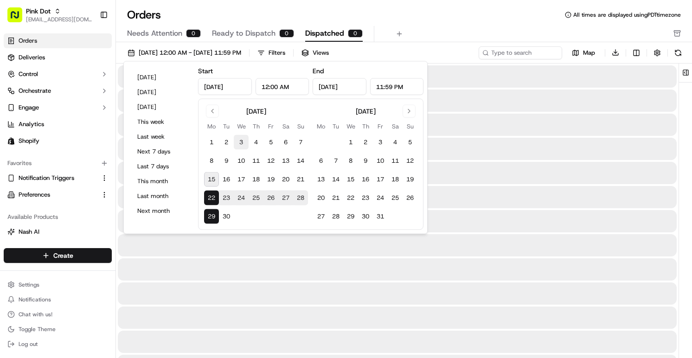
click at [240, 144] on button "3" at bounding box center [241, 142] width 15 height 15
type input "[DATE]"
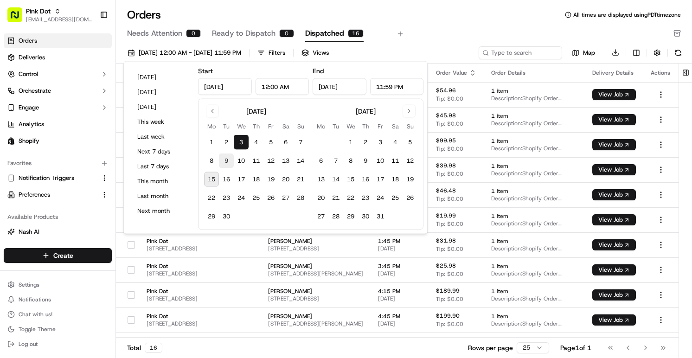
click at [223, 156] on button "9" at bounding box center [226, 160] width 15 height 15
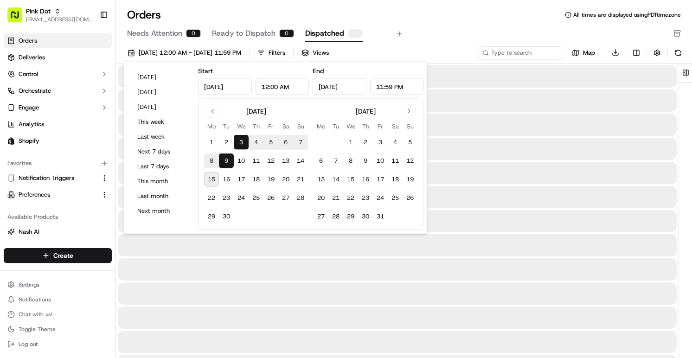
type input "[DATE]"
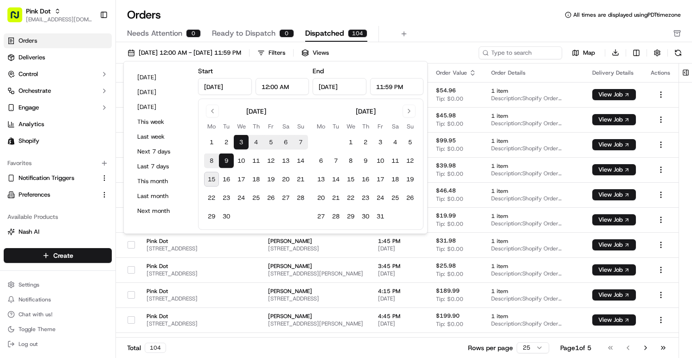
click at [210, 169] on tbody "1 2 3 4 5 6 7 8 9 10 11 12 13 14 15 16 17 18 19 20 21 22 23 24 25 26 27 28 29 30" at bounding box center [256, 177] width 104 height 93
click at [212, 157] on button "8" at bounding box center [211, 160] width 15 height 15
type input "[DATE]"
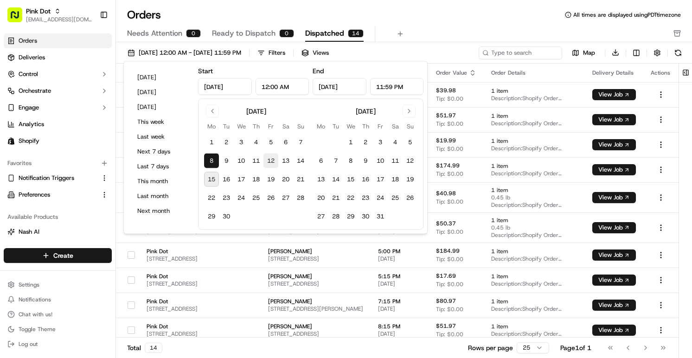
click at [273, 160] on button "12" at bounding box center [270, 160] width 15 height 15
type input "[DATE]"
